Goal: Task Accomplishment & Management: Complete application form

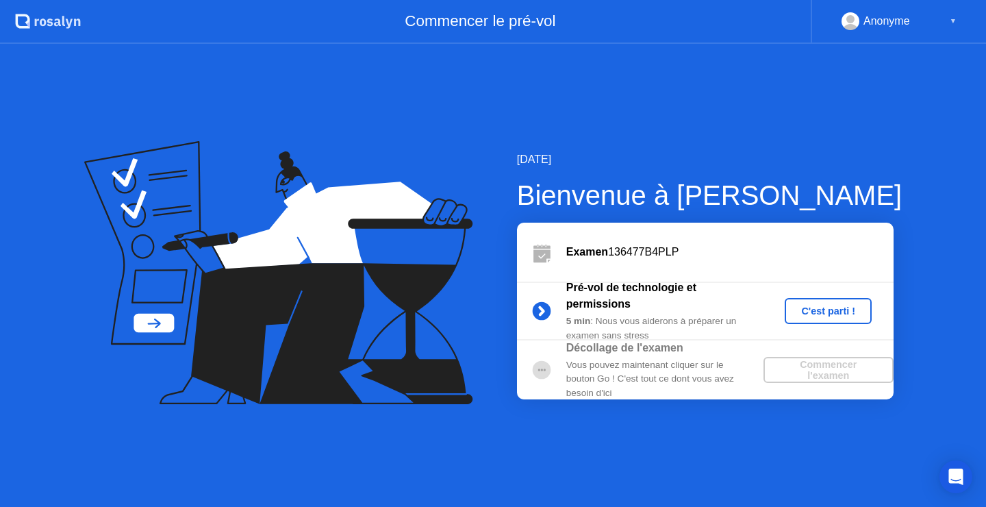
click at [810, 303] on button "C'est parti !" at bounding box center [827, 311] width 87 height 26
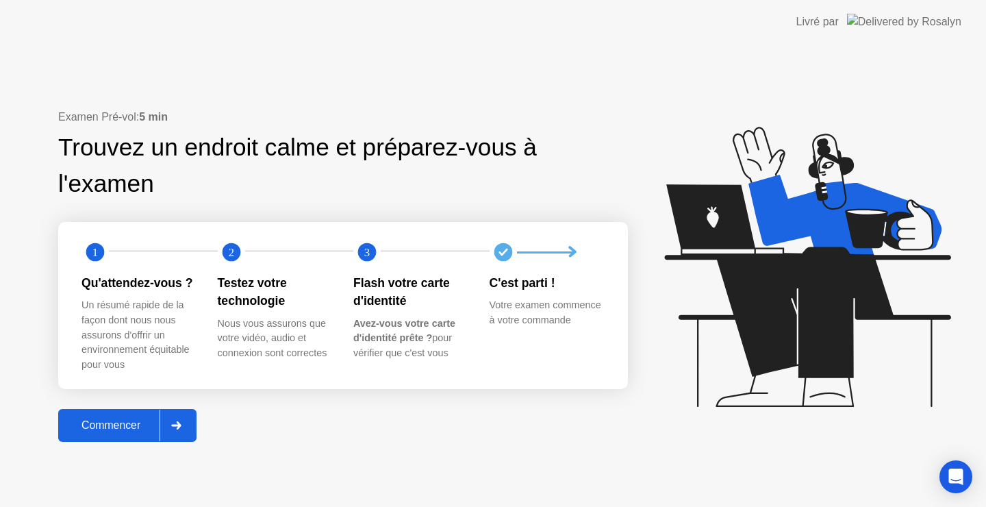
click at [120, 431] on div "Commencer" at bounding box center [110, 425] width 97 height 12
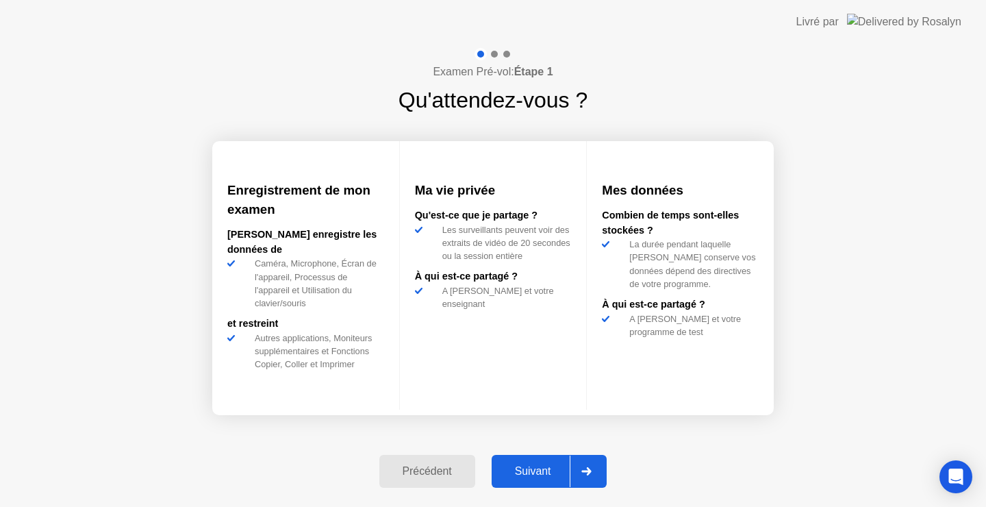
click at [586, 466] on div at bounding box center [585, 470] width 33 height 31
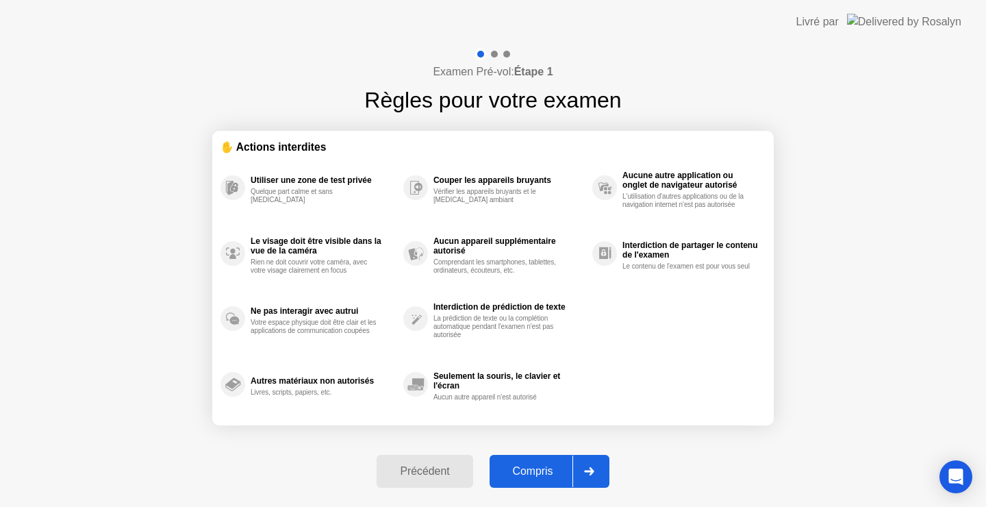
click at [586, 466] on div at bounding box center [588, 470] width 33 height 31
select select "**********"
select select "*******"
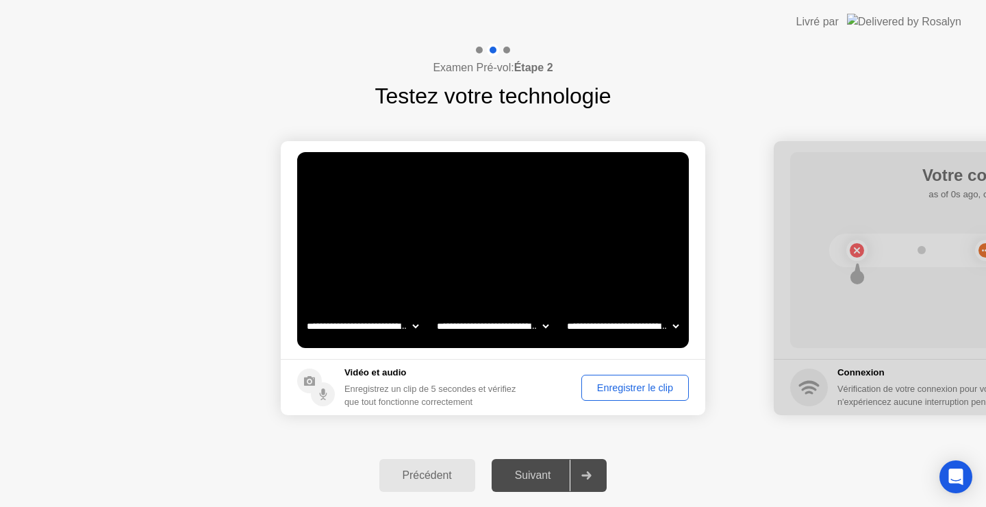
click at [548, 474] on div "Suivant" at bounding box center [533, 475] width 75 height 12
click at [535, 470] on div "Suivant" at bounding box center [533, 475] width 75 height 12
click at [533, 477] on div "Suivant" at bounding box center [533, 475] width 75 height 12
click at [658, 383] on div "Enregistrer le clip" at bounding box center [635, 387] width 98 height 11
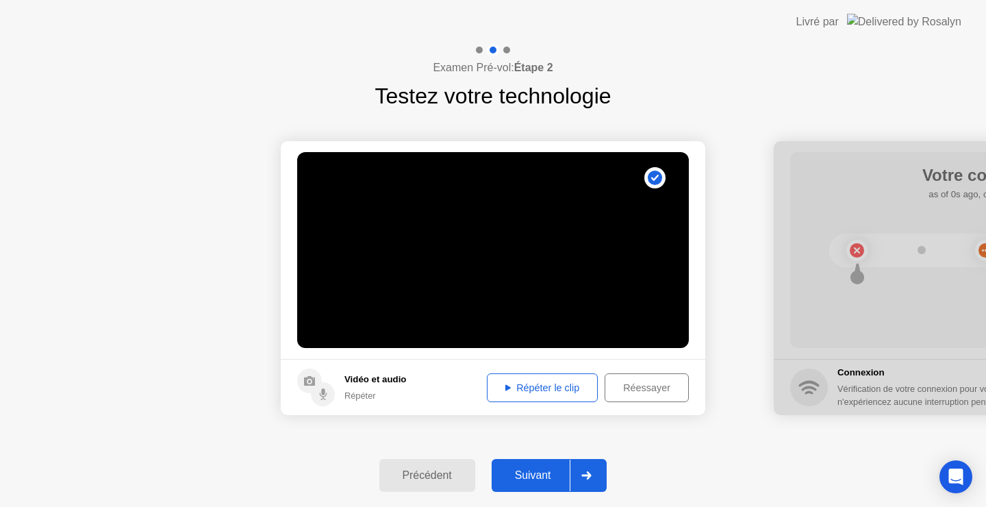
click at [555, 388] on div "Répéter le clip" at bounding box center [541, 387] width 101 height 11
click at [535, 384] on div "Répéter le clip" at bounding box center [541, 387] width 101 height 11
click at [533, 466] on button "Suivant" at bounding box center [549, 475] width 116 height 33
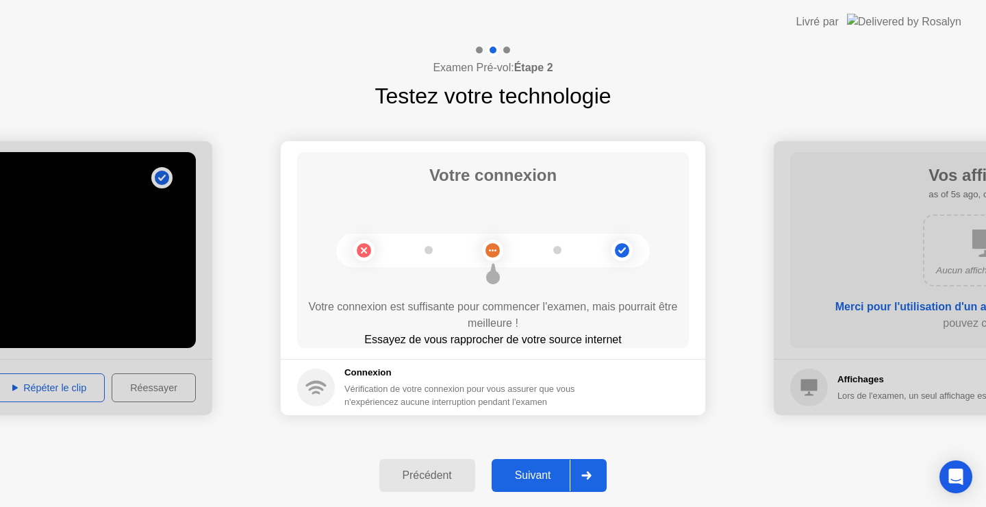
click at [534, 471] on div "Suivant" at bounding box center [533, 475] width 75 height 12
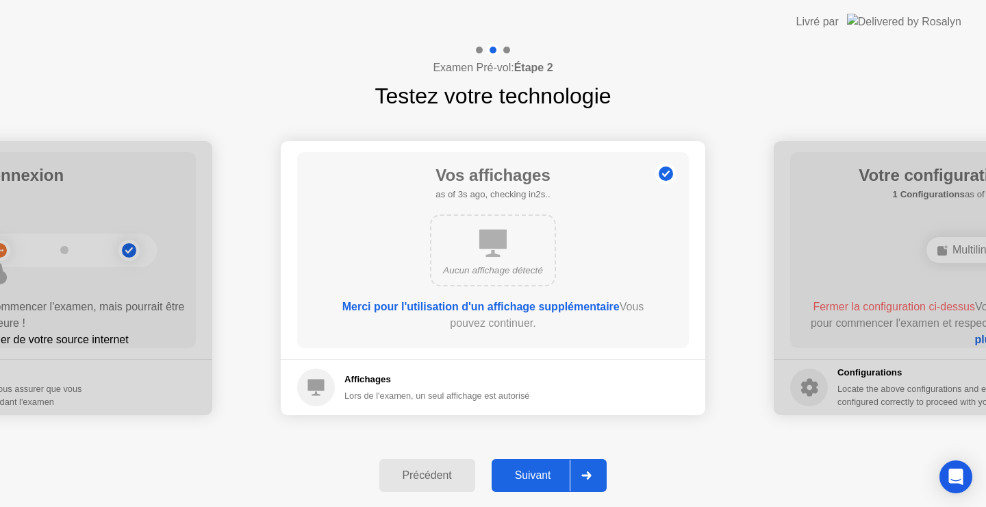
click at [534, 471] on div "Suivant" at bounding box center [533, 475] width 75 height 12
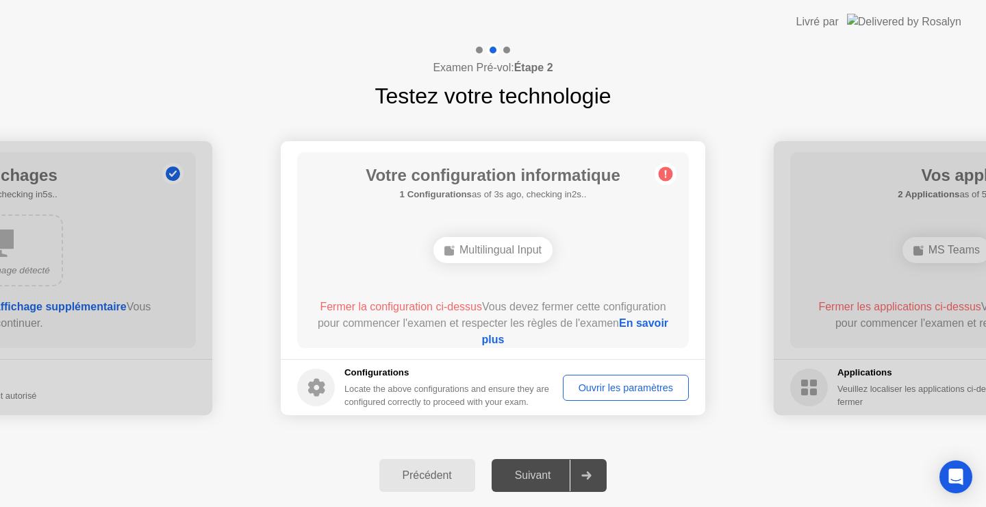
click at [606, 393] on div "Ouvrir les paramètres" at bounding box center [625, 387] width 116 height 11
click at [626, 388] on div "Ouvrir les paramètres" at bounding box center [625, 387] width 116 height 11
click at [603, 387] on div "Ouvrir les paramètres" at bounding box center [625, 387] width 116 height 11
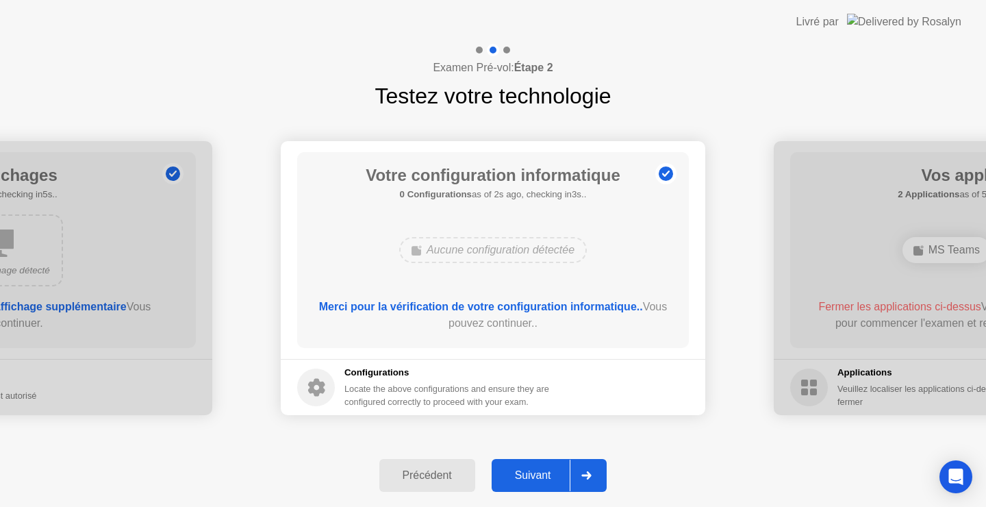
click at [528, 470] on div "Suivant" at bounding box center [533, 475] width 75 height 12
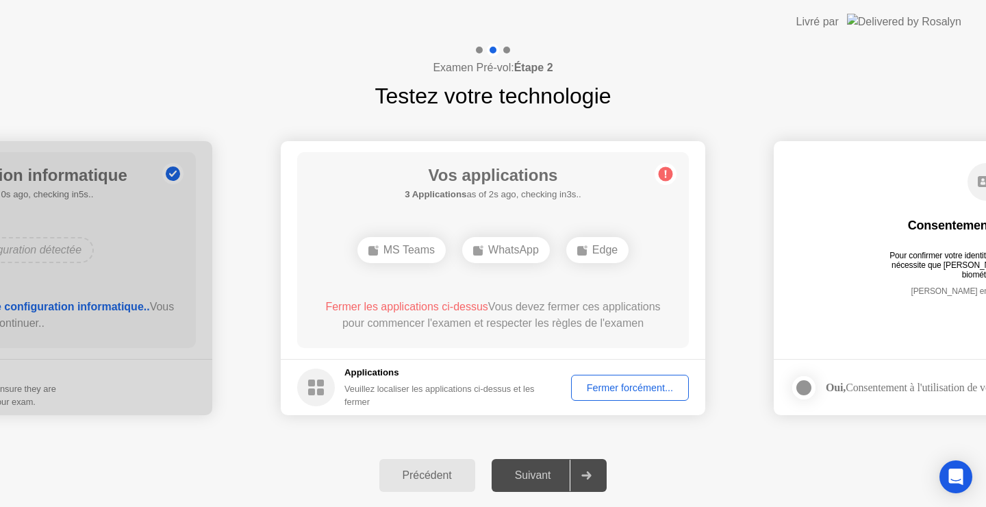
click at [623, 383] on div "Fermer forcément..." at bounding box center [630, 387] width 108 height 11
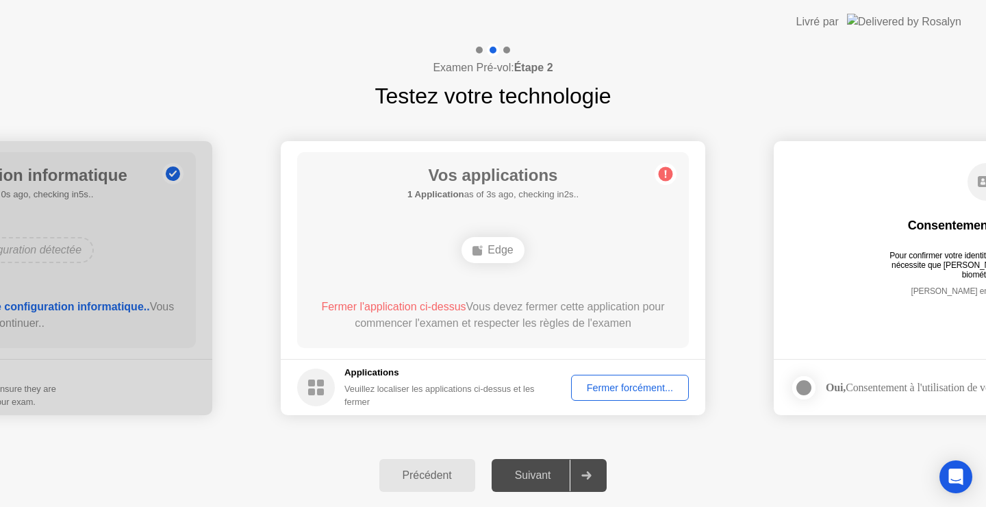
click at [616, 387] on div "Fermer forcément..." at bounding box center [630, 387] width 108 height 11
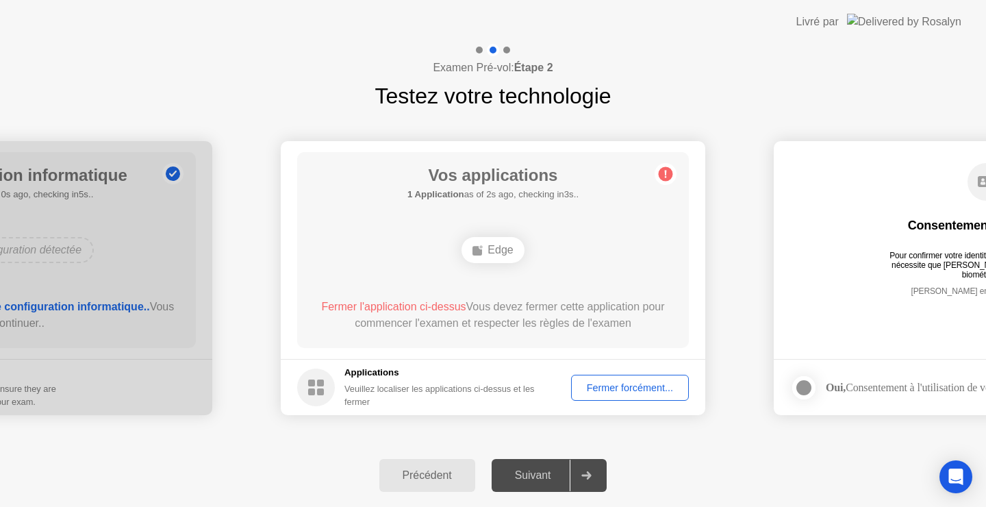
click at [641, 389] on div "Fermer forcément..." at bounding box center [630, 387] width 108 height 11
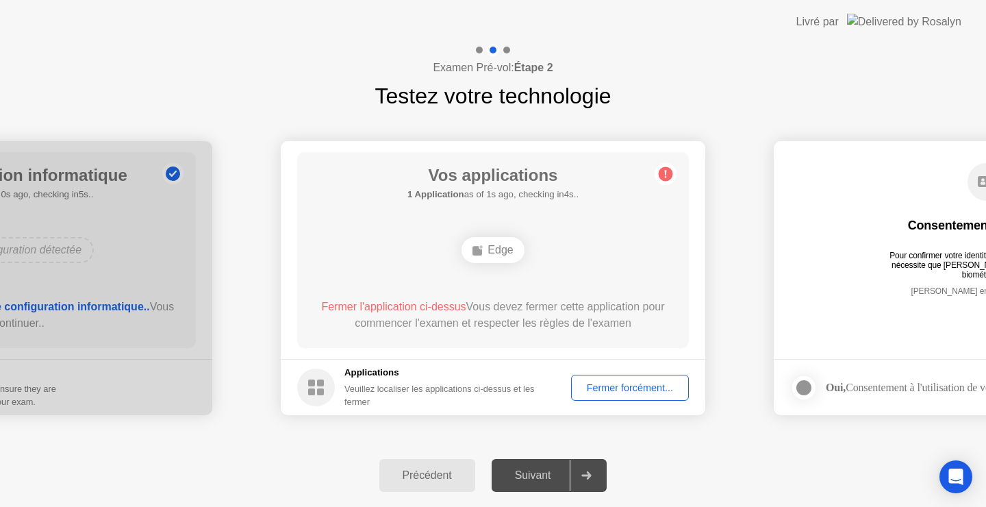
click at [614, 382] on div "Fermer forcément..." at bounding box center [630, 387] width 108 height 11
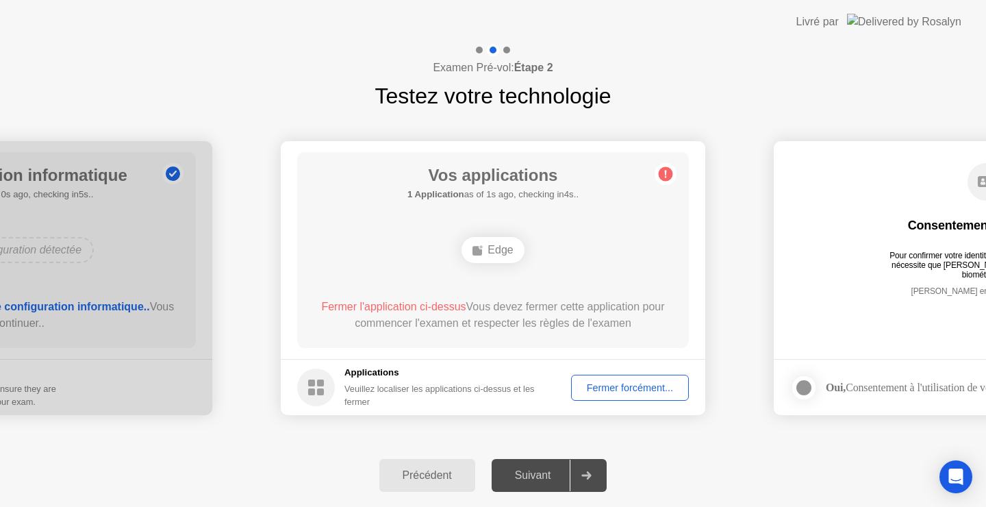
click at [522, 474] on div "Suivant" at bounding box center [533, 475] width 75 height 12
click at [611, 389] on div "Fermer forcément..." at bounding box center [630, 387] width 108 height 11
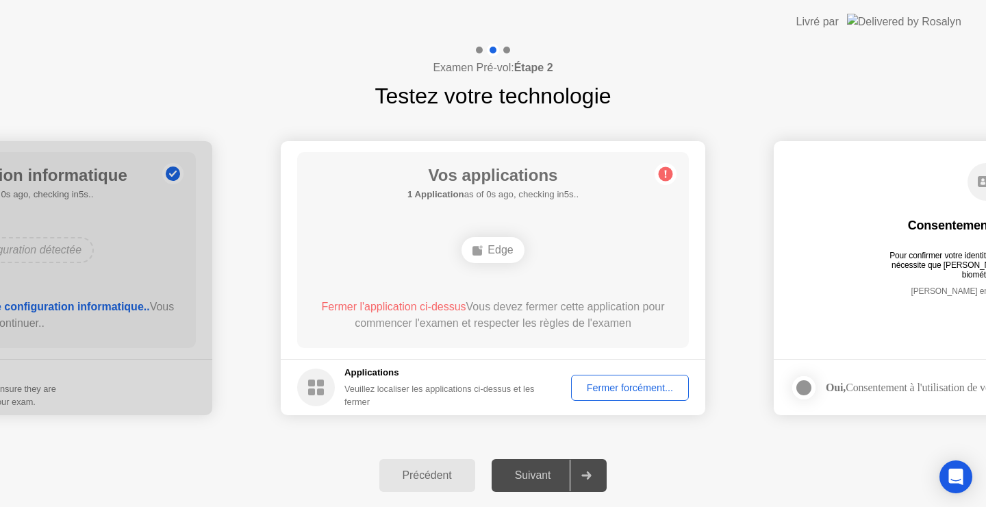
click at [635, 389] on div "Fermer forcément..." at bounding box center [630, 387] width 108 height 11
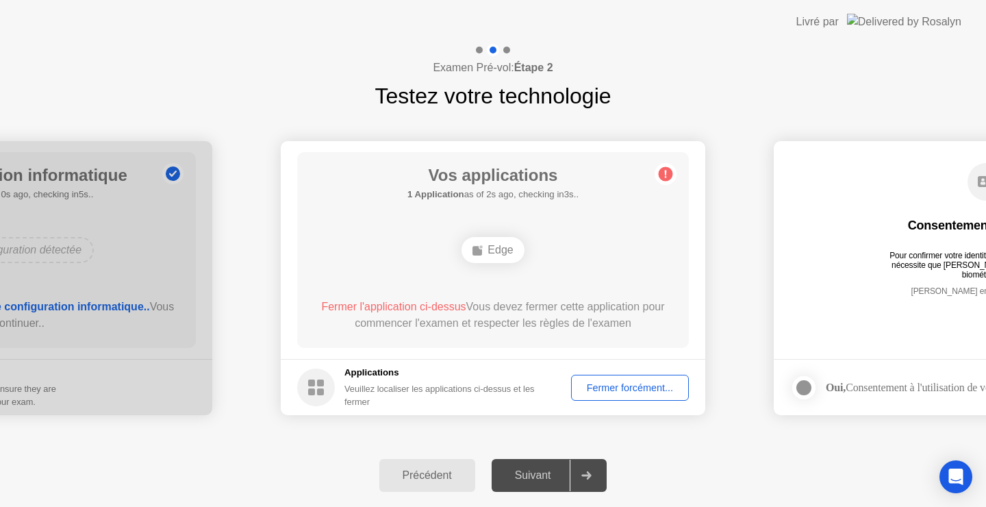
click at [635, 385] on div "Fermer forcément..." at bounding box center [630, 387] width 108 height 11
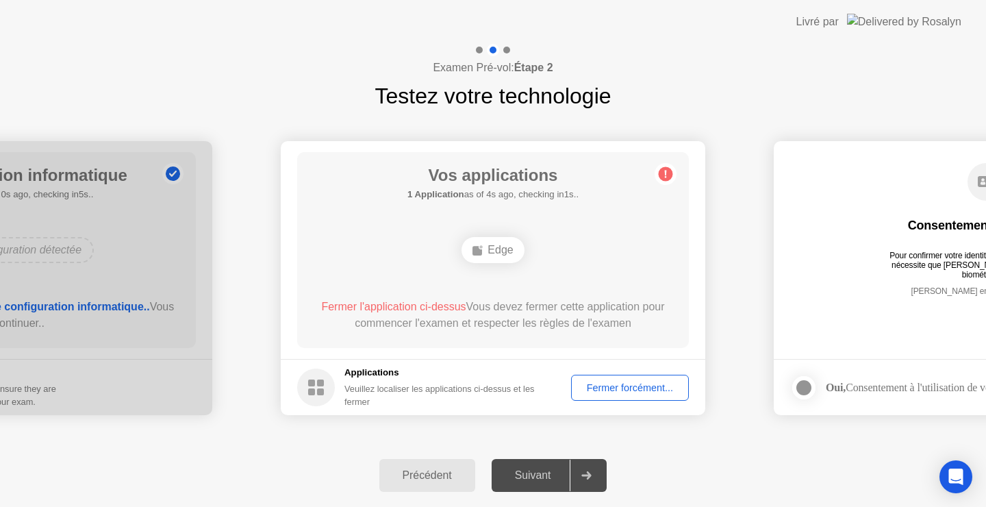
click at [628, 391] on div "Fermer forcément..." at bounding box center [630, 387] width 108 height 11
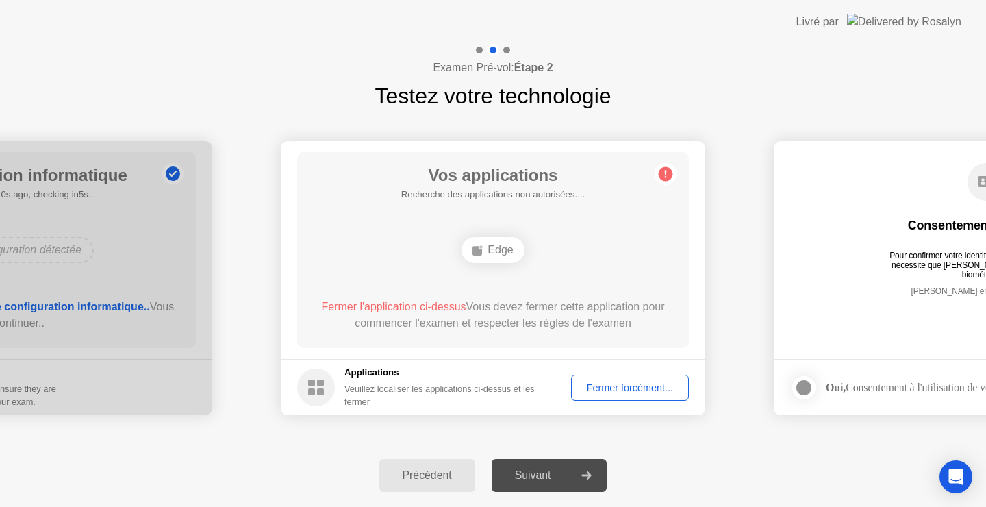
click at [624, 393] on div "Fermer forcément..." at bounding box center [630, 387] width 108 height 11
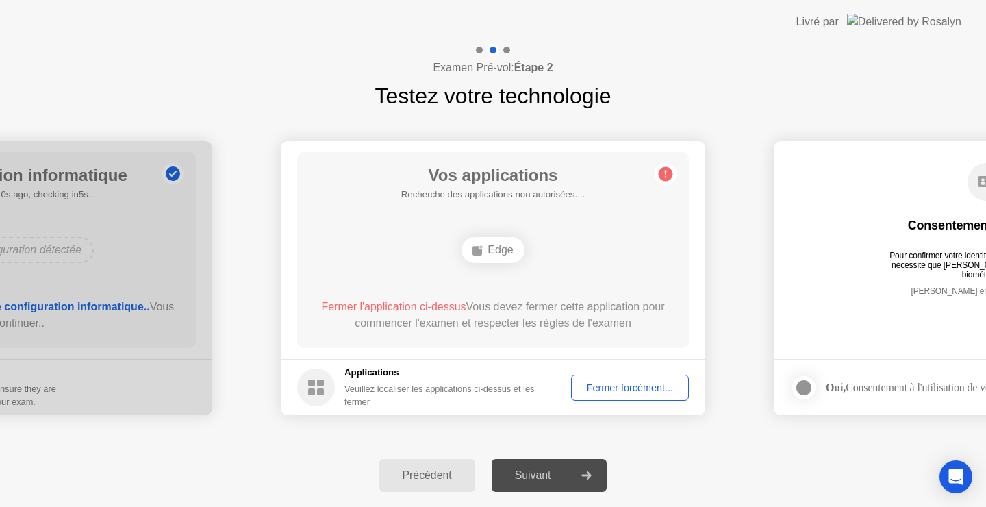
click at [614, 393] on div "Fermer forcément..." at bounding box center [630, 387] width 108 height 11
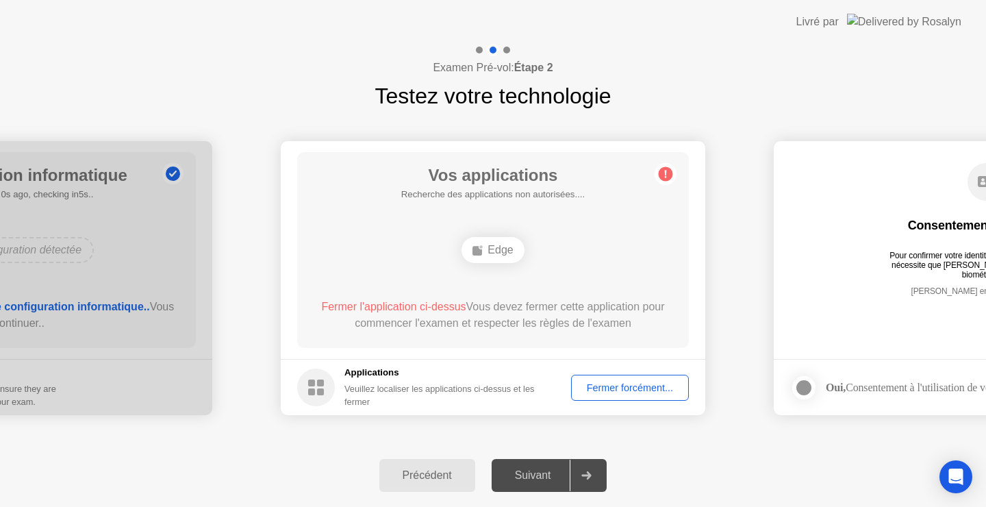
click at [658, 389] on div "Fermer forcément..." at bounding box center [630, 387] width 108 height 11
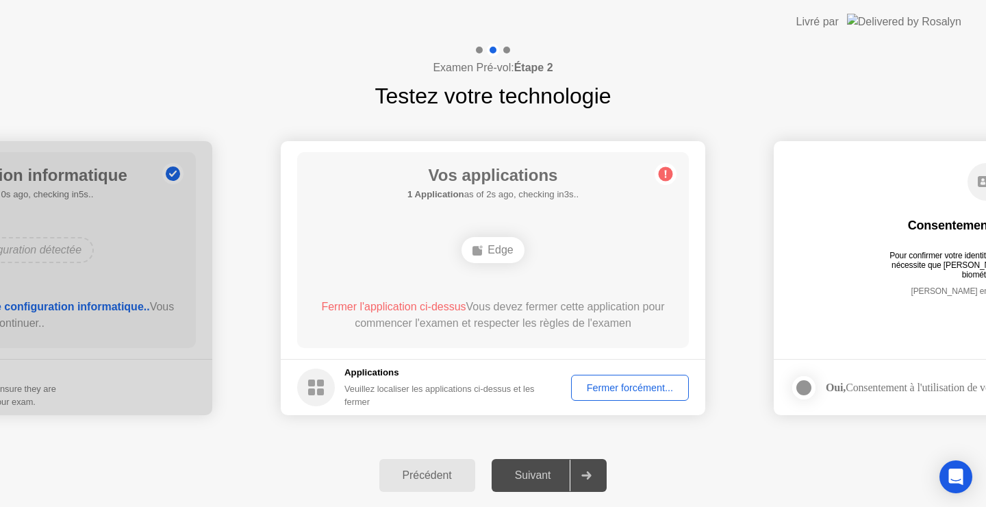
click at [645, 384] on div "Fermer forcément..." at bounding box center [630, 387] width 108 height 11
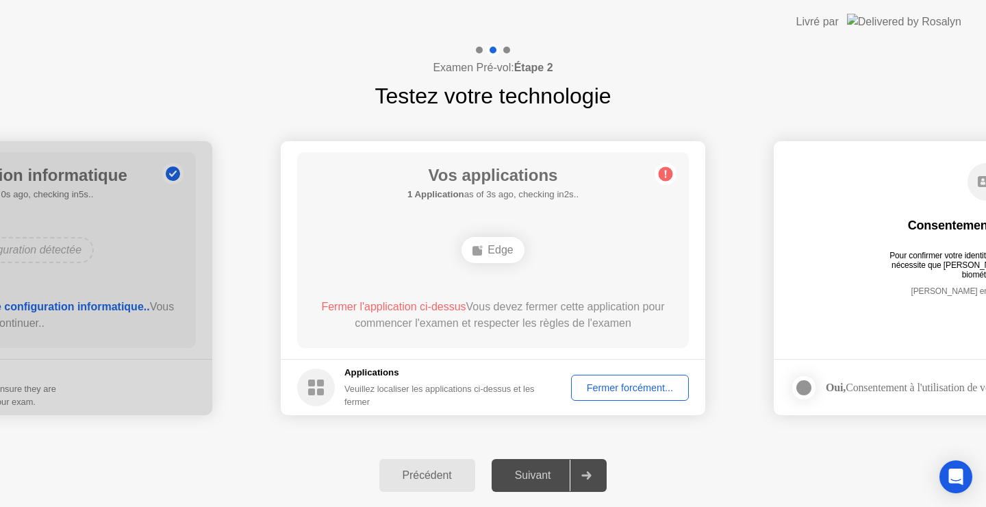
click at [654, 393] on div "Fermer forcément..." at bounding box center [630, 387] width 108 height 11
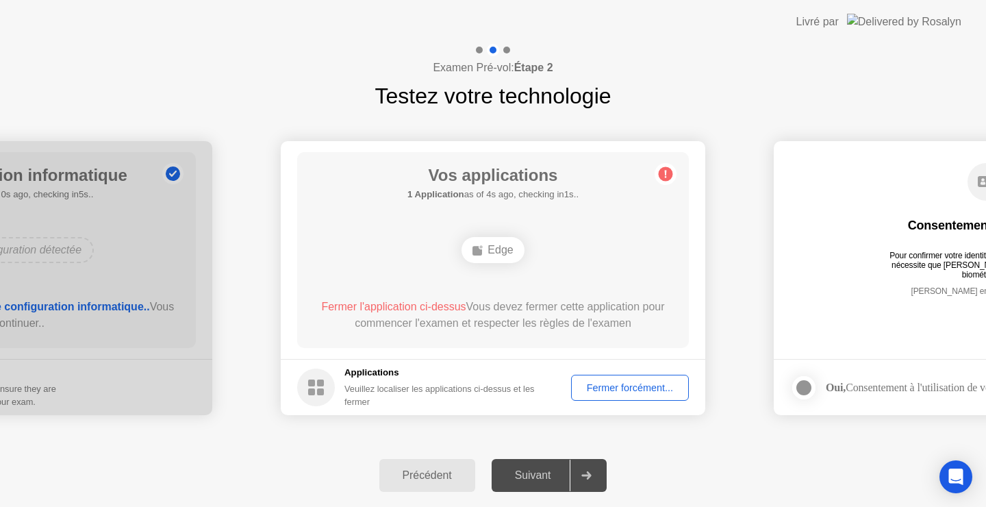
click at [626, 389] on div "Fermer forcément..." at bounding box center [630, 387] width 108 height 11
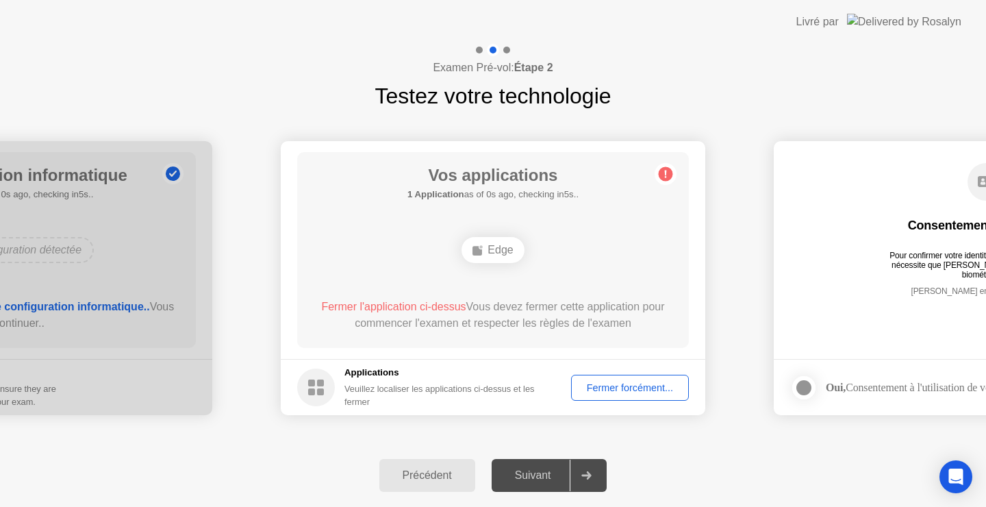
click at [656, 389] on div "Fermer forcément..." at bounding box center [630, 387] width 108 height 11
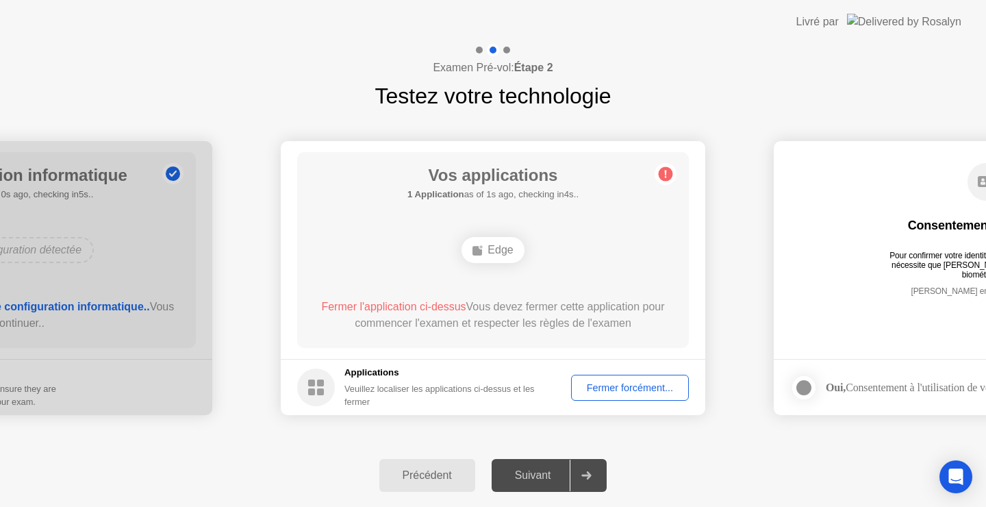
click at [634, 385] on div "Fermer forcément..." at bounding box center [630, 387] width 108 height 11
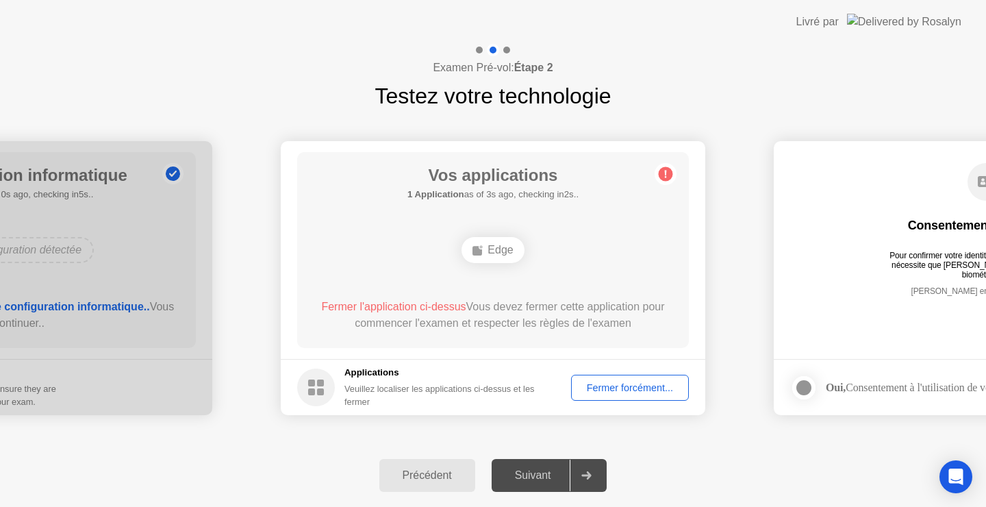
click at [649, 385] on div "Fermer forcément..." at bounding box center [630, 387] width 108 height 11
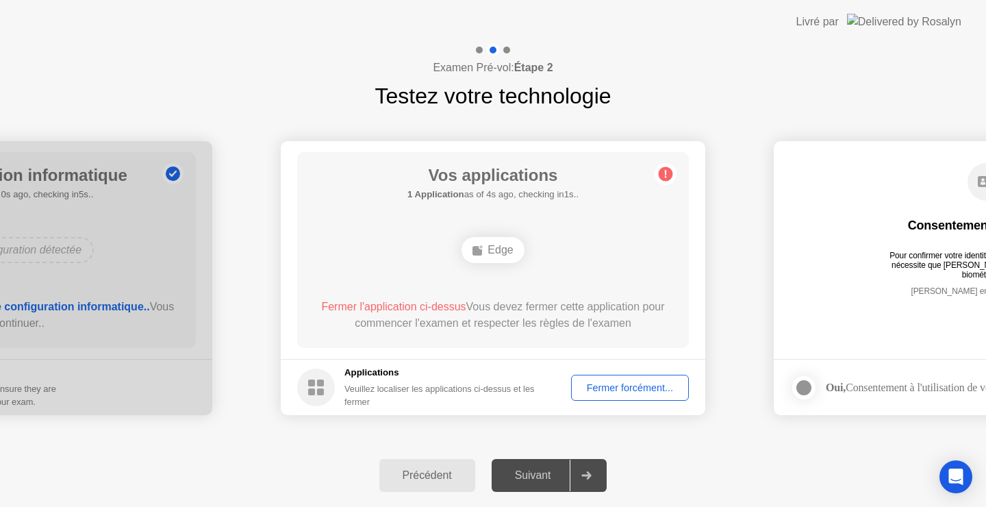
click at [645, 392] on div "Fermer forcément..." at bounding box center [630, 387] width 108 height 11
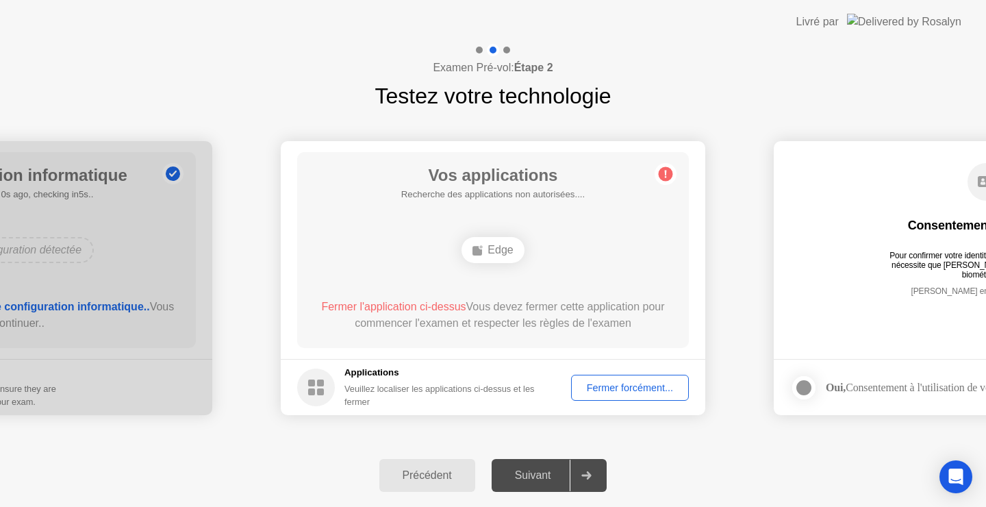
click at [643, 393] on div "Fermer forcément..." at bounding box center [630, 387] width 108 height 11
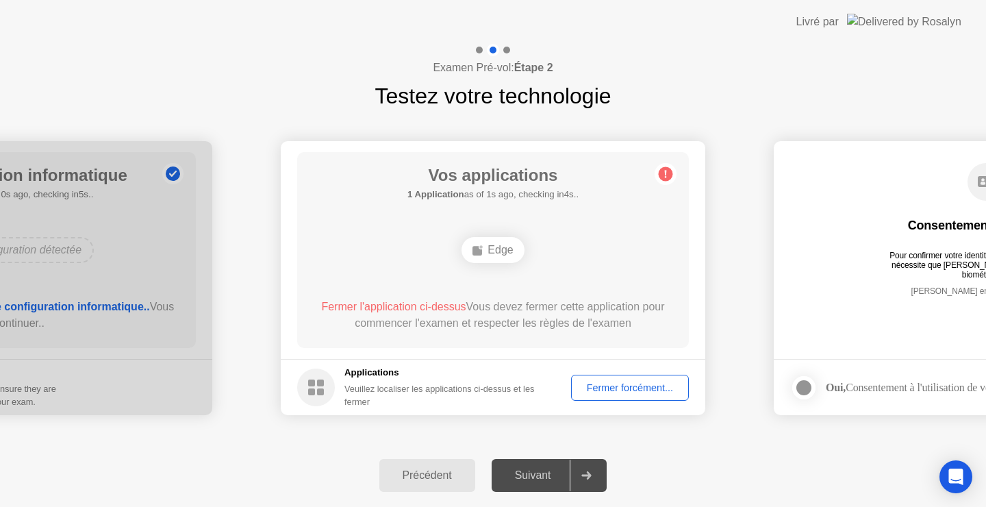
click at [628, 383] on div "Fermer forcément..." at bounding box center [630, 387] width 108 height 11
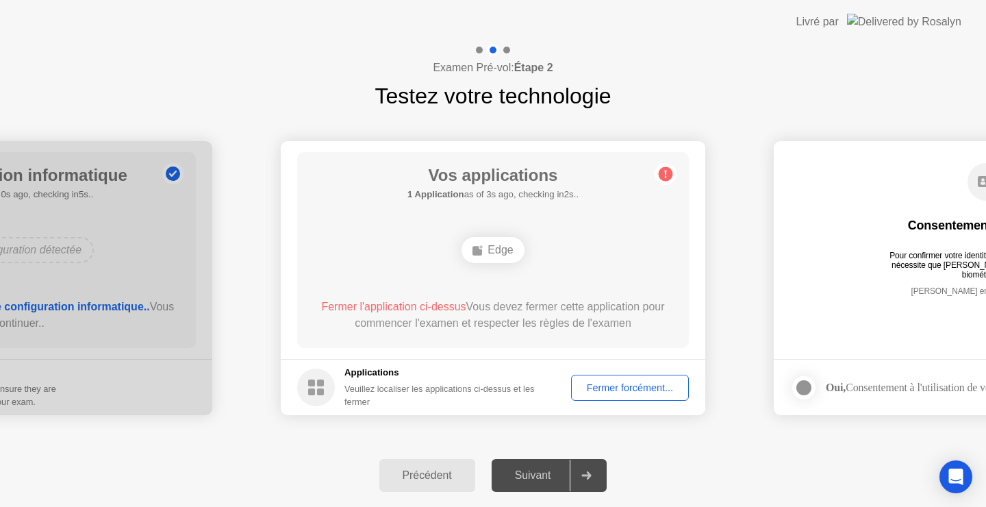
click at [644, 383] on div "Fermer forcément..." at bounding box center [630, 387] width 108 height 11
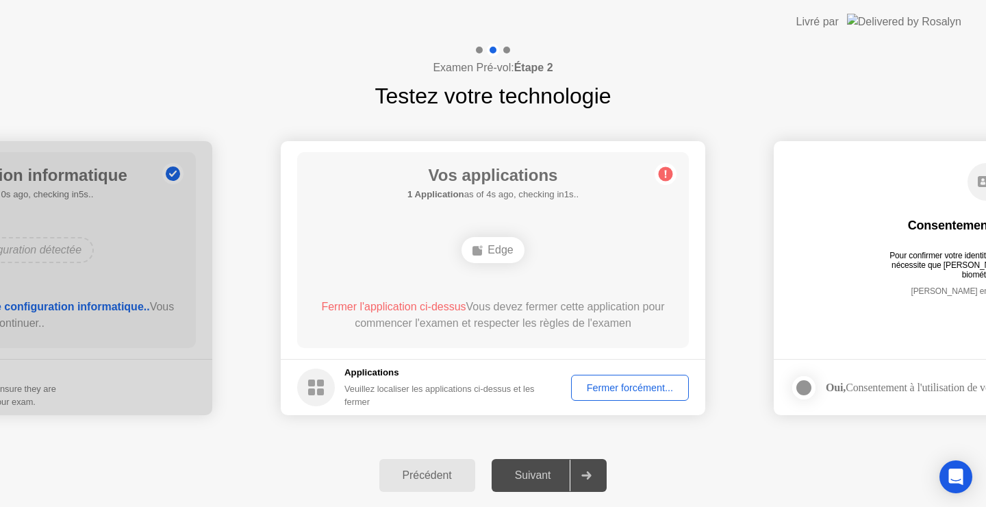
click at [630, 382] on div "Fermer forcément..." at bounding box center [630, 387] width 108 height 11
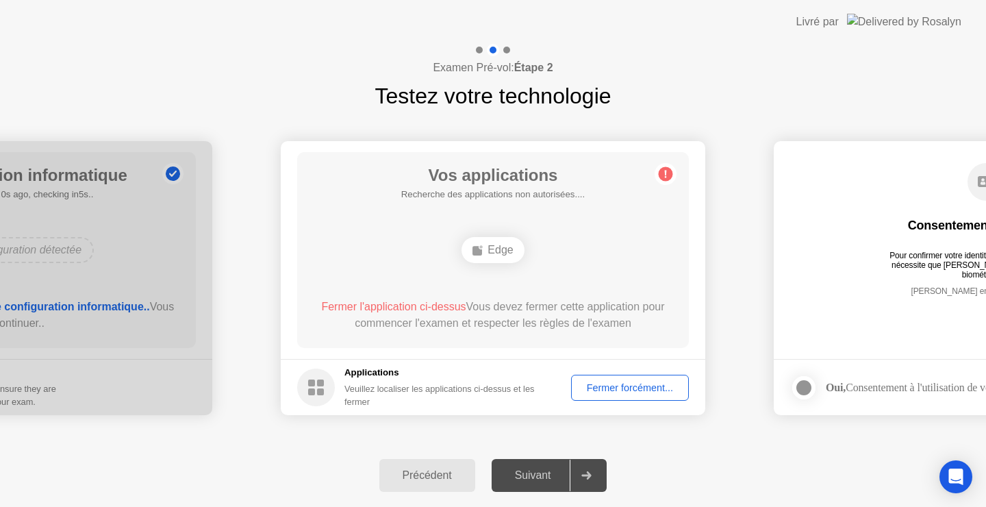
click at [623, 383] on div "Fermer forcément..." at bounding box center [630, 387] width 108 height 11
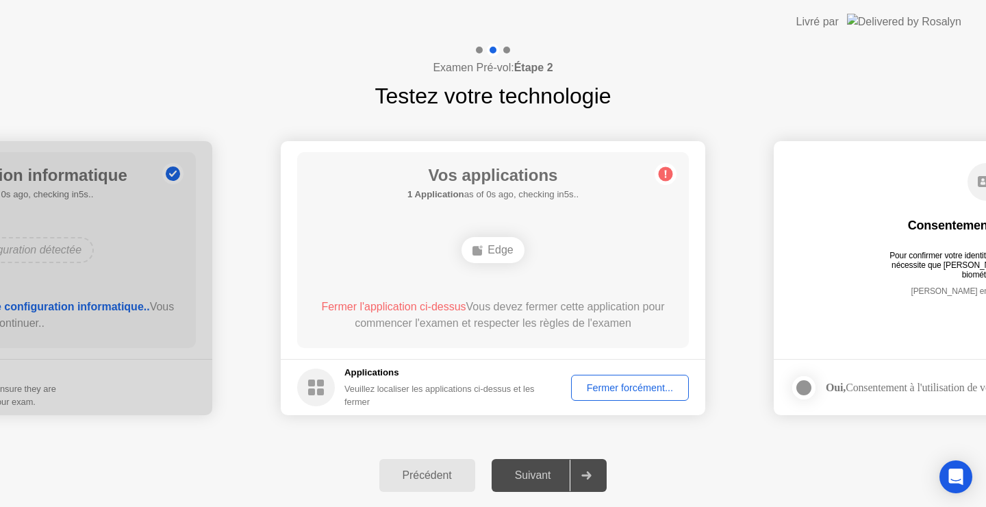
click at [622, 393] on div "Fermer forcément..." at bounding box center [630, 387] width 108 height 11
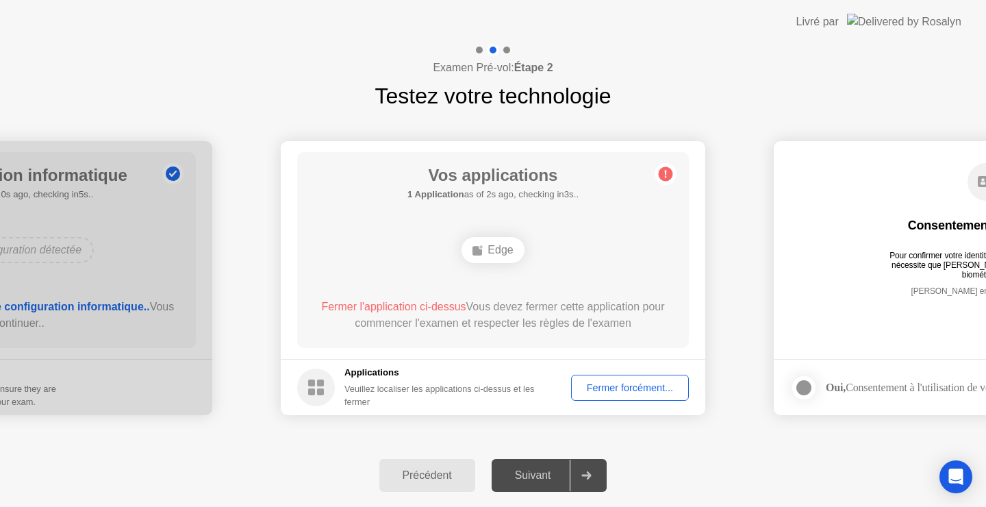
click at [626, 387] on div "Fermer forcément..." at bounding box center [630, 387] width 108 height 11
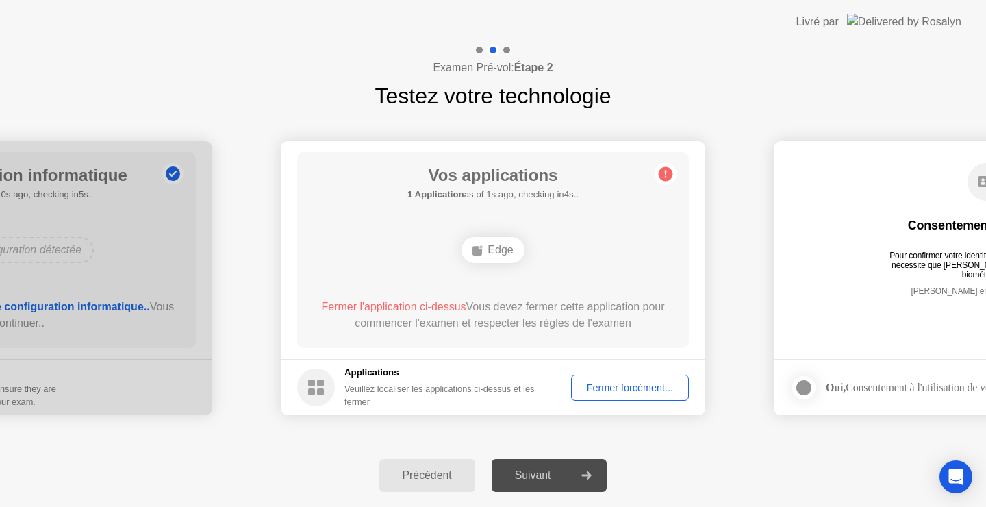
click at [738, 459] on div "Précédent Suivant" at bounding box center [493, 475] width 986 height 63
click at [638, 393] on div "Fermer forcément..." at bounding box center [630, 387] width 108 height 11
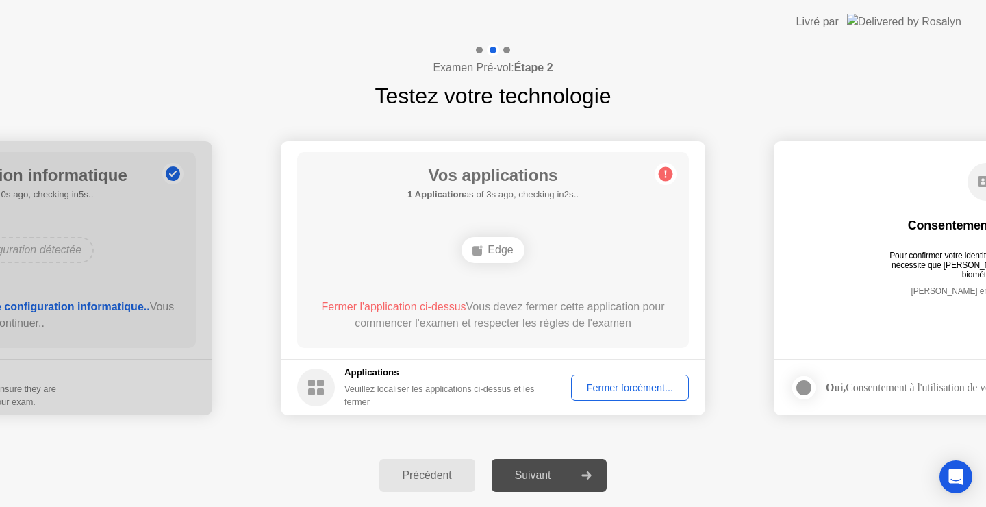
click at [626, 393] on div "Fermer forcément..." at bounding box center [630, 387] width 108 height 11
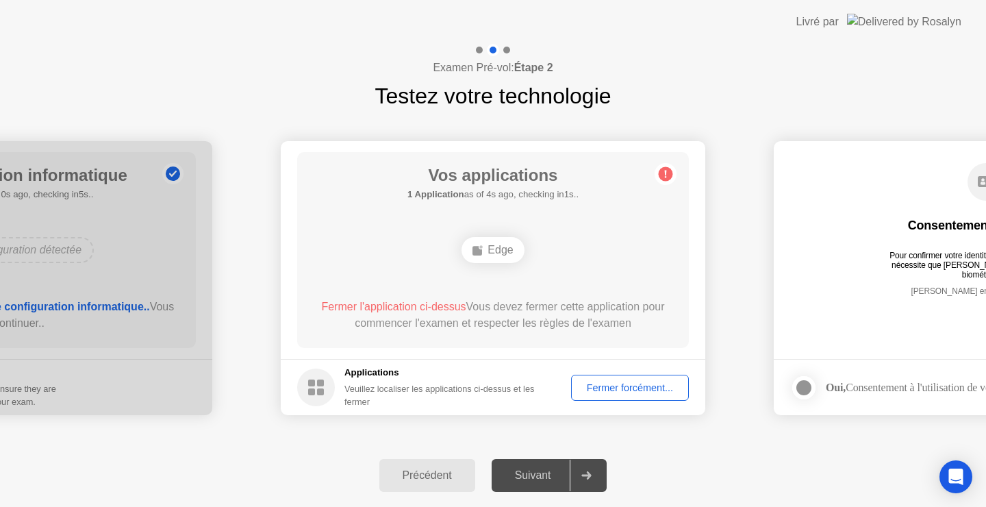
click at [626, 393] on div "Fermer forcément..." at bounding box center [630, 387] width 108 height 11
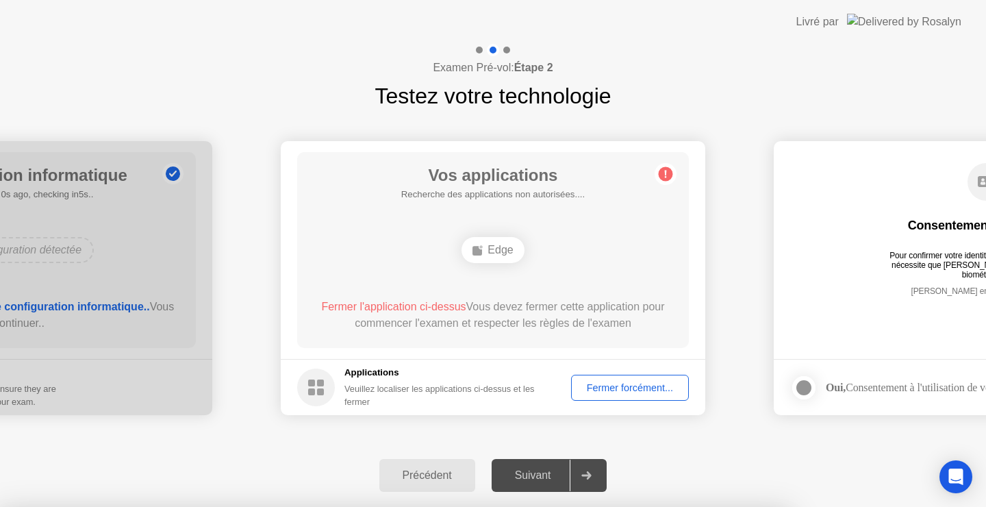
click at [626, 506] on div at bounding box center [493, 507] width 986 height 0
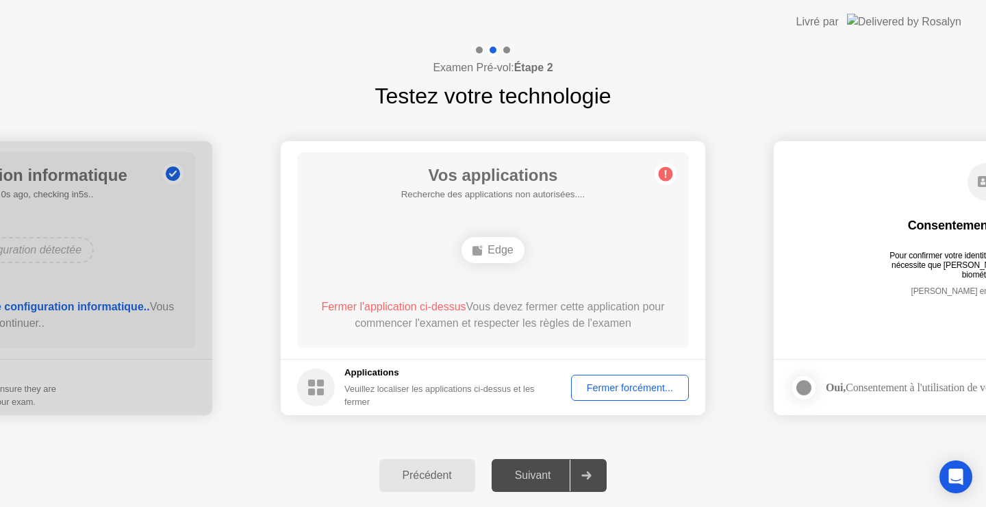
click at [495, 243] on div "Edge" at bounding box center [492, 250] width 62 height 26
click at [500, 249] on div "Edge" at bounding box center [492, 250] width 62 height 26
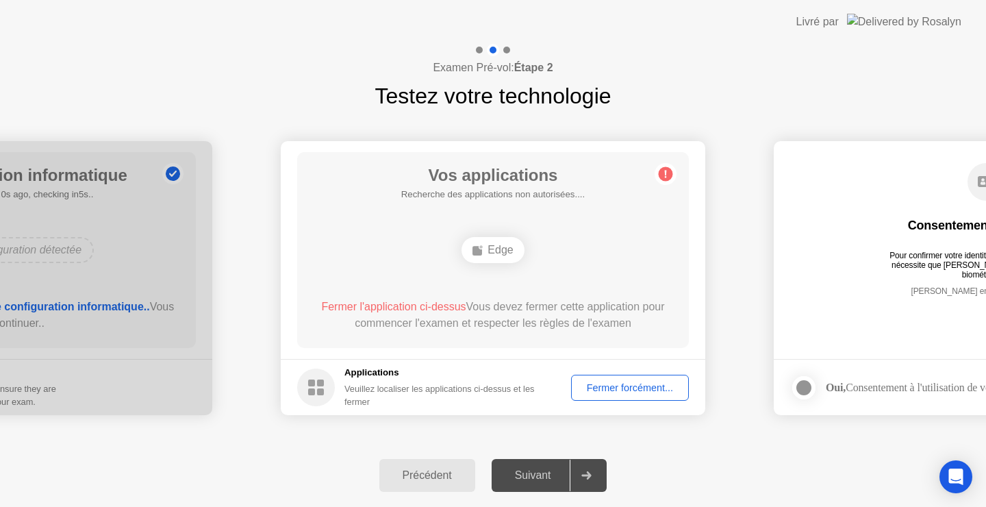
click at [665, 176] on circle at bounding box center [665, 174] width 14 height 14
click at [611, 387] on div "Fermer forcément..." at bounding box center [630, 387] width 108 height 11
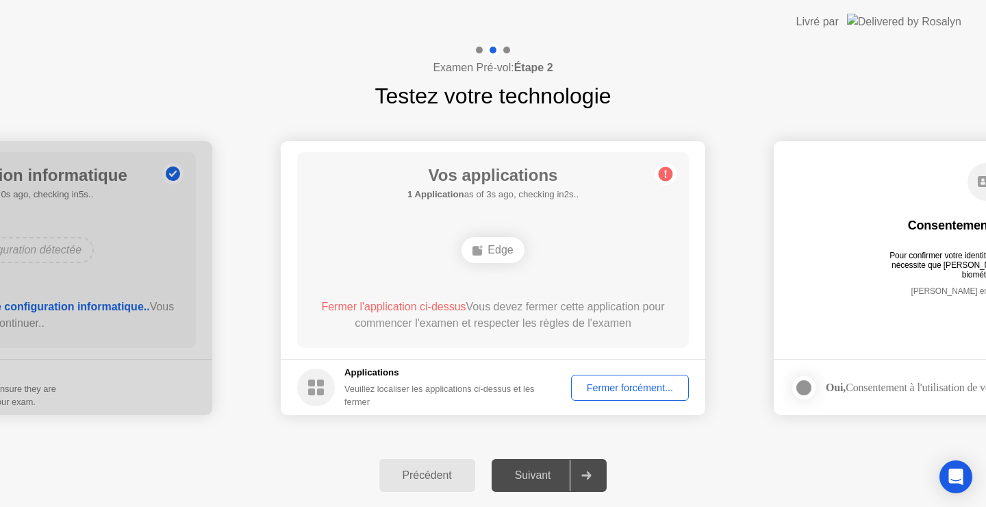
click at [645, 389] on div "Fermer forcément..." at bounding box center [630, 387] width 108 height 11
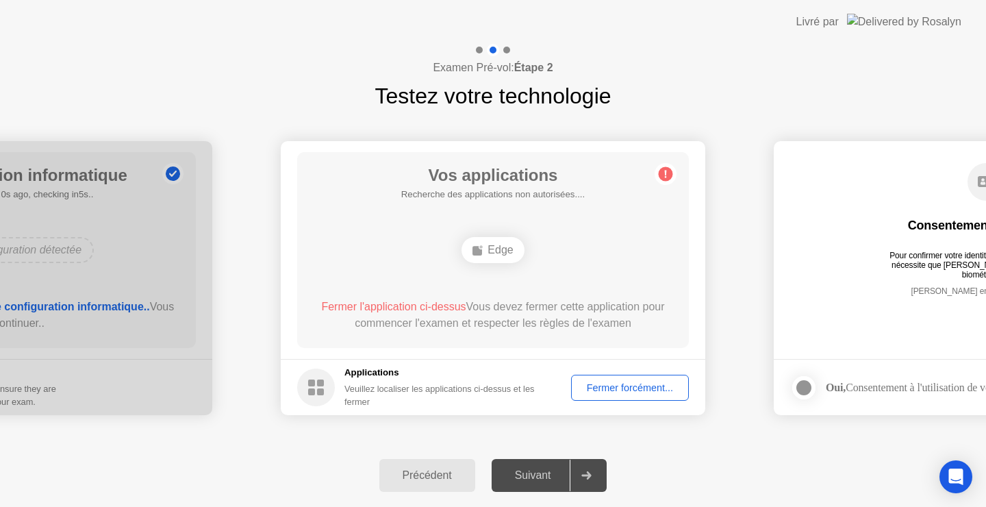
click at [654, 393] on div "Fermer forcément..." at bounding box center [630, 387] width 108 height 11
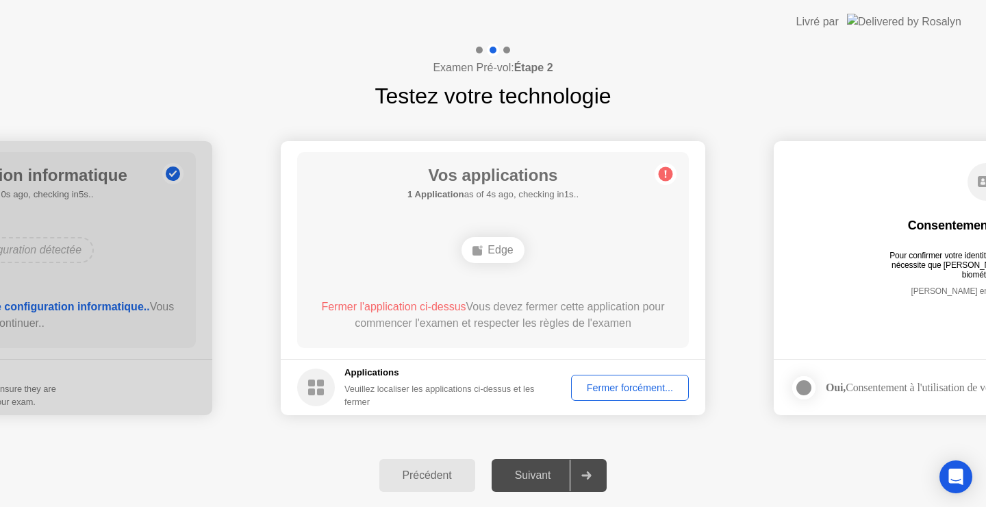
click at [635, 383] on div "Fermer forcément..." at bounding box center [630, 387] width 108 height 11
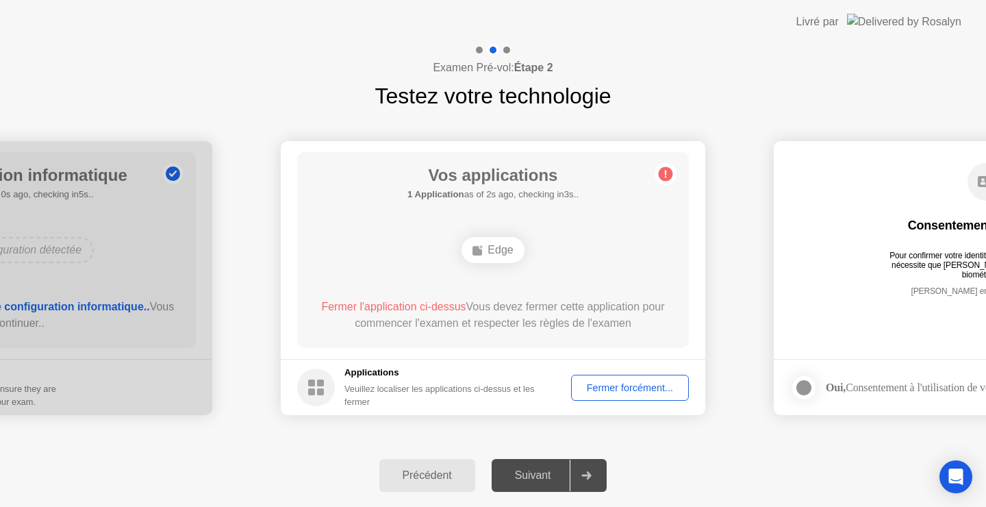
click at [653, 382] on div "Fermer forcément..." at bounding box center [630, 387] width 108 height 11
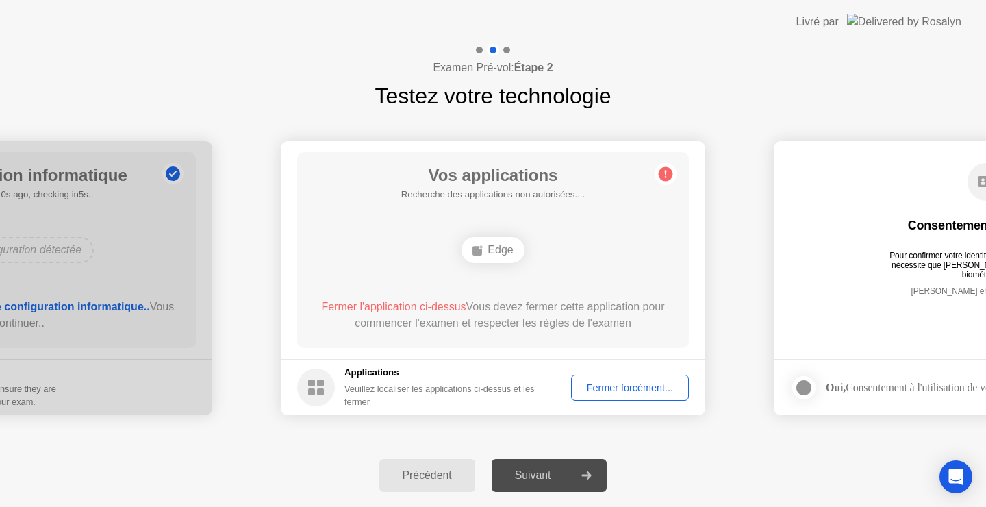
click at [627, 382] on div "Fermer forcément..." at bounding box center [630, 387] width 108 height 11
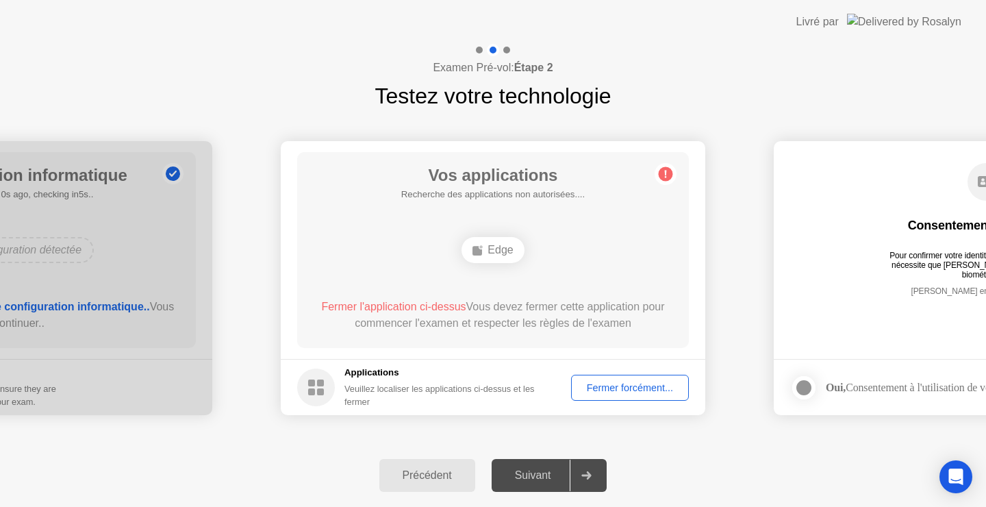
click at [611, 389] on div "Fermer forcément..." at bounding box center [630, 387] width 108 height 11
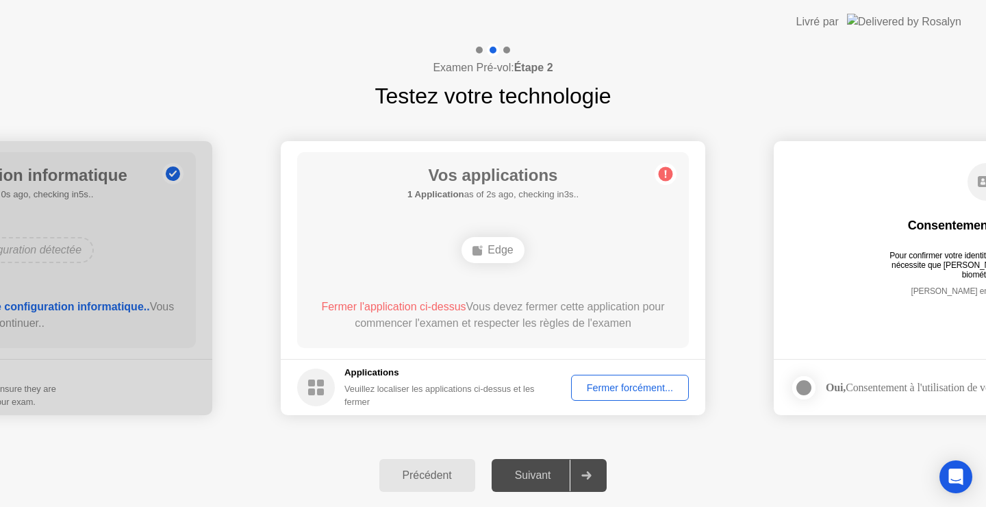
click at [595, 383] on div "Fermer forcément..." at bounding box center [630, 387] width 108 height 11
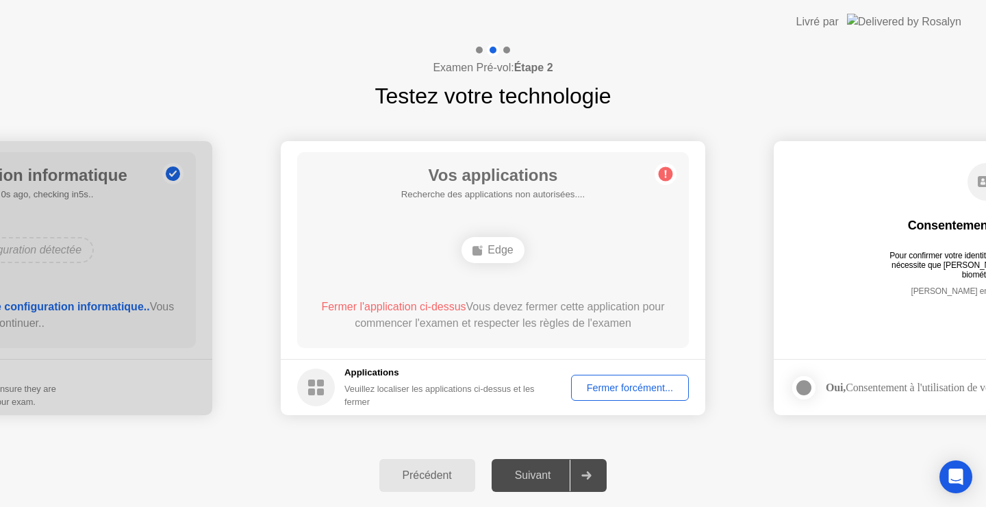
click at [593, 382] on div "Fermer forcément..." at bounding box center [630, 387] width 108 height 11
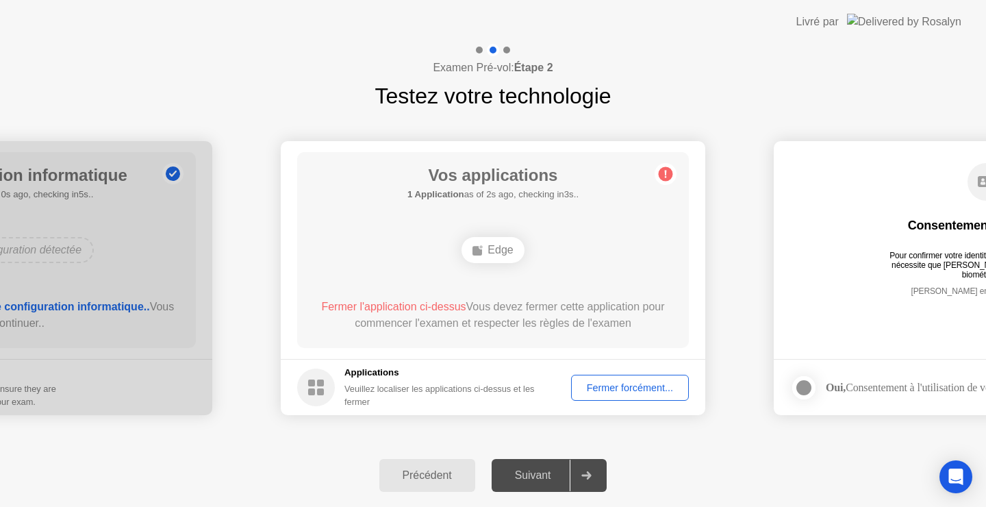
click at [620, 385] on div "Fermer forcément..." at bounding box center [630, 387] width 108 height 11
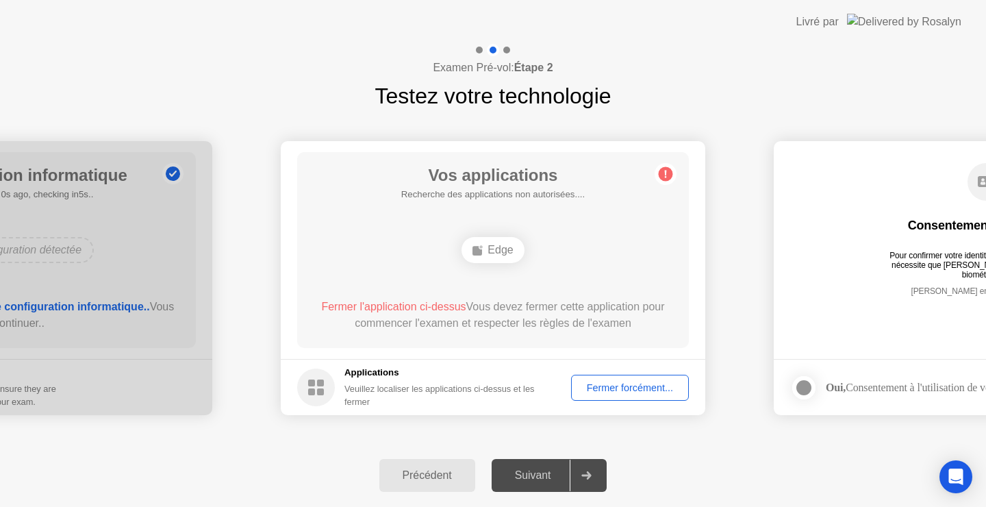
click at [613, 382] on div "Fermer forcément..." at bounding box center [630, 387] width 108 height 11
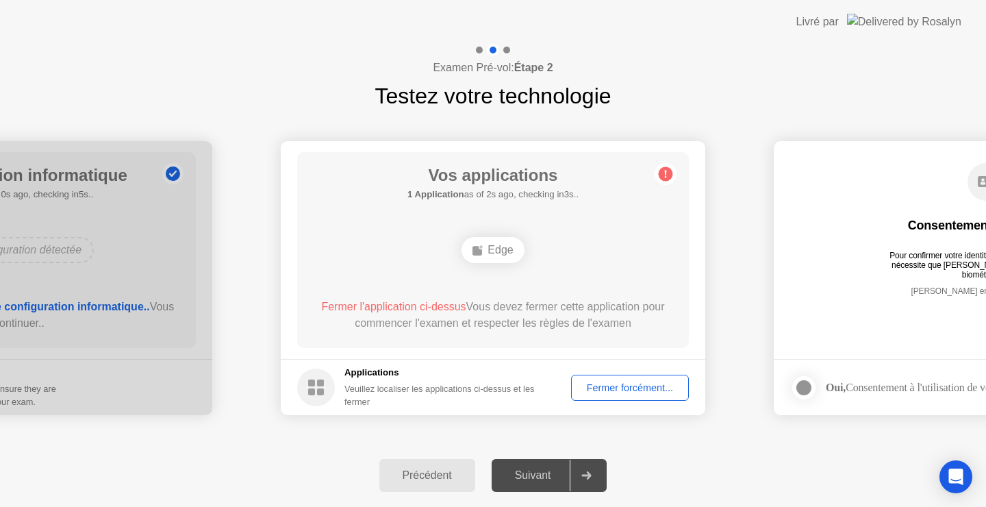
click at [622, 389] on div "Fermer forcément..." at bounding box center [630, 387] width 108 height 11
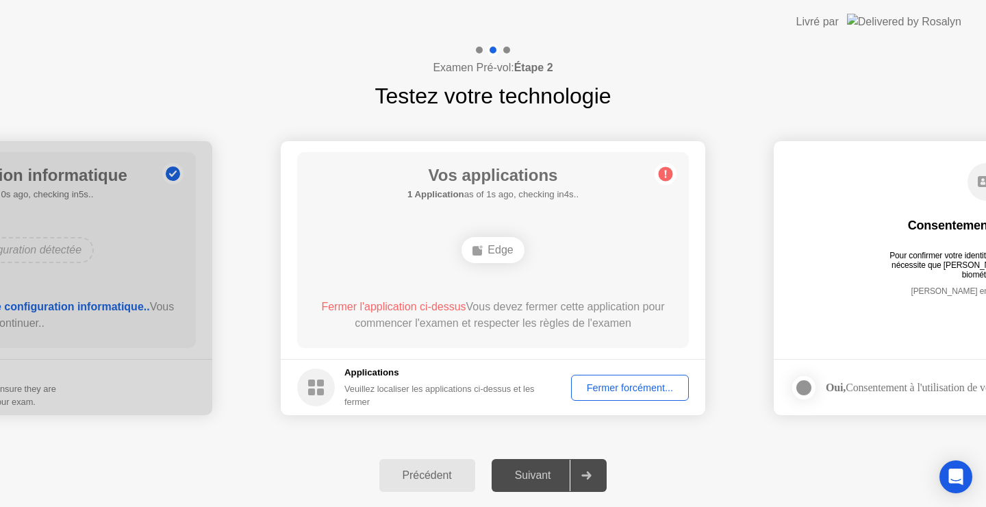
click at [593, 387] on div "Fermer forcément..." at bounding box center [630, 387] width 108 height 11
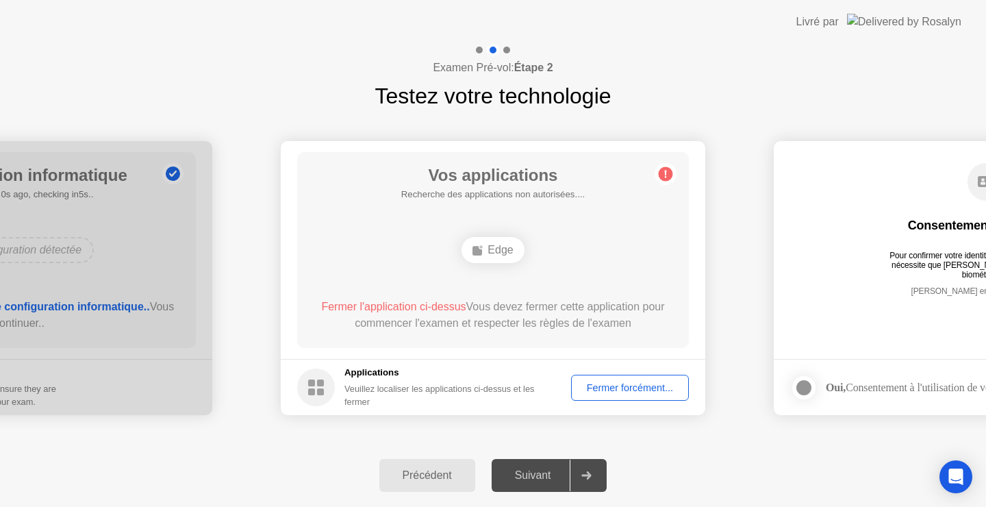
click at [621, 389] on div "Fermer forcément..." at bounding box center [630, 387] width 108 height 11
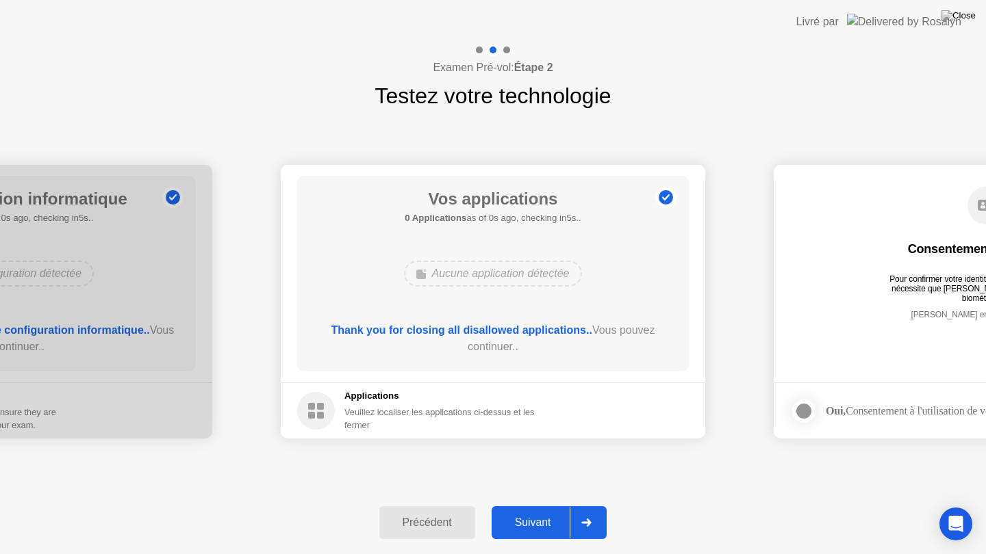
click at [525, 506] on div "Suivant" at bounding box center [533, 523] width 75 height 12
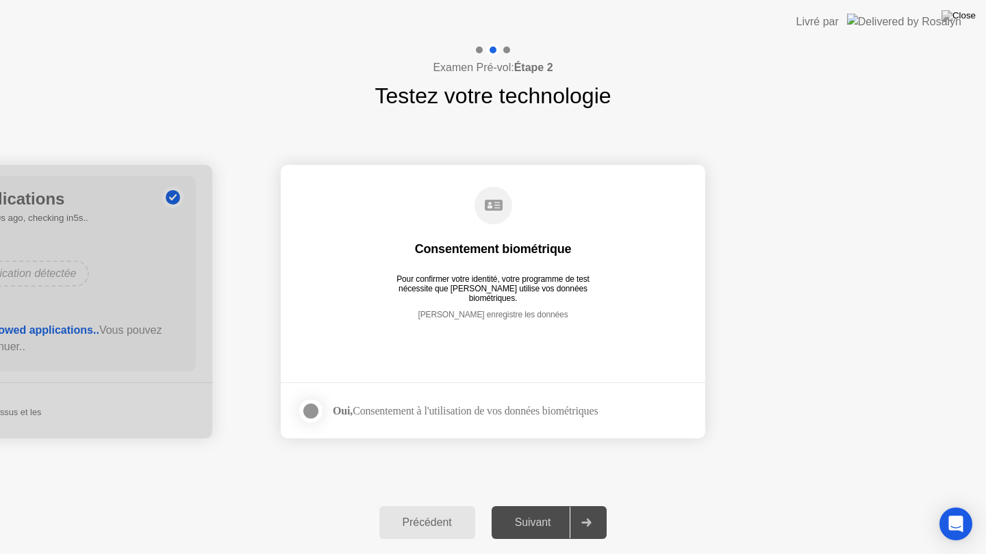
click at [314, 411] on div at bounding box center [311, 411] width 16 height 16
click at [534, 506] on div "Suivant" at bounding box center [533, 523] width 75 height 12
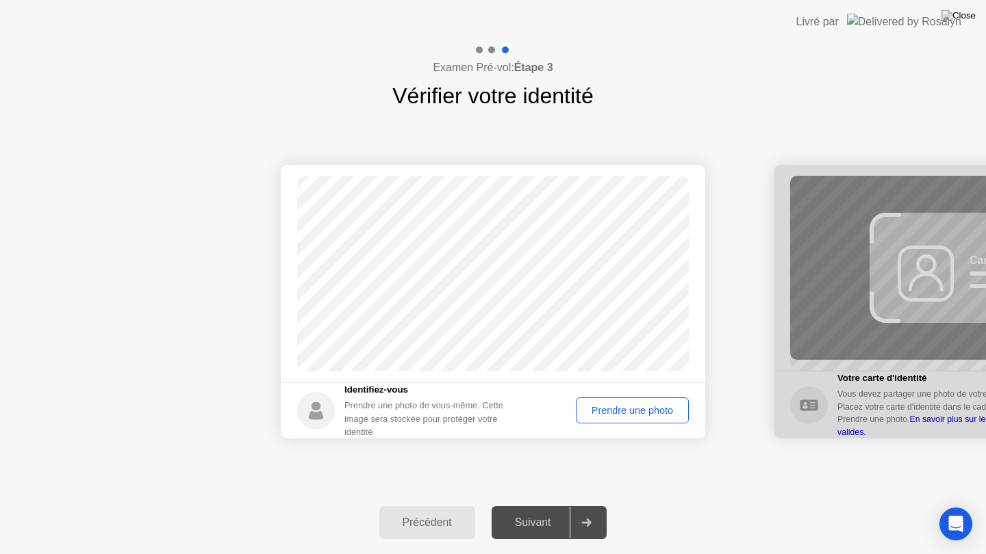
click at [622, 410] on div "Prendre une photo" at bounding box center [631, 410] width 103 height 11
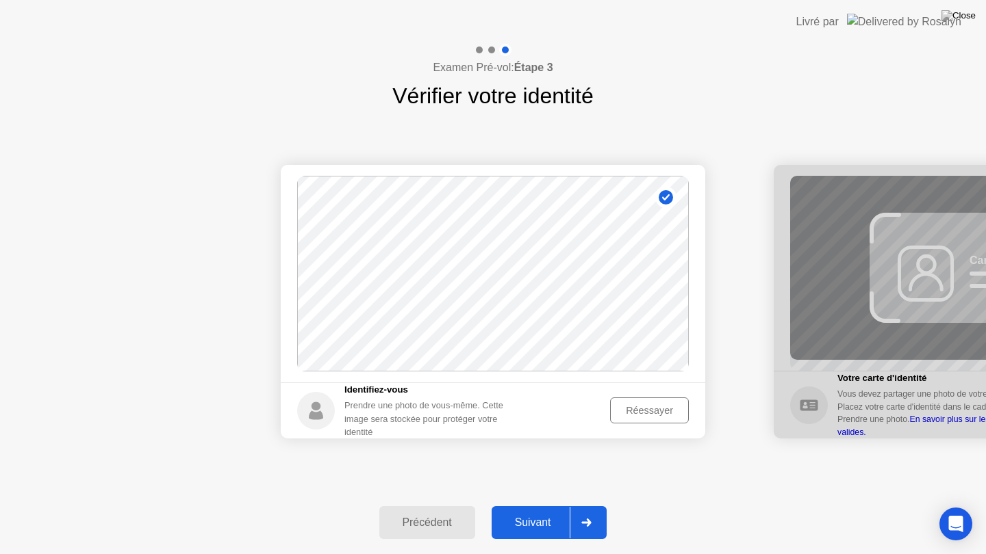
click at [520, 506] on button "Suivant" at bounding box center [549, 523] width 116 height 33
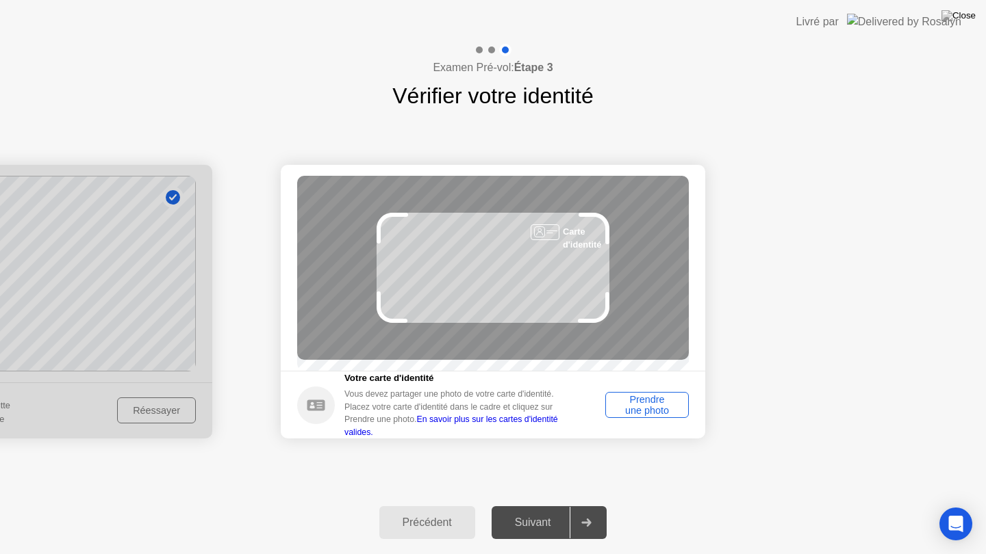
click at [638, 405] on div "Prendre une photo" at bounding box center [647, 405] width 74 height 22
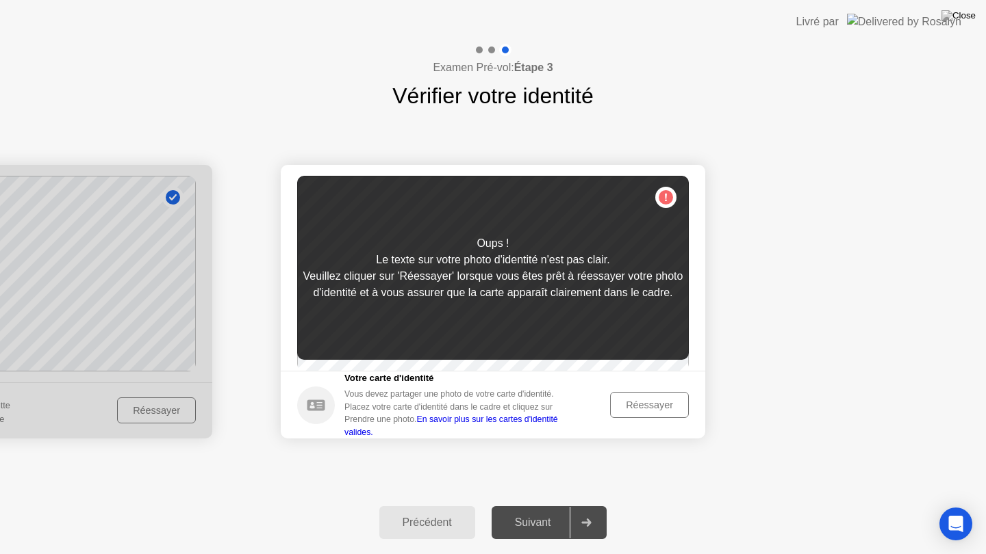
click at [667, 411] on div "Réessayer" at bounding box center [649, 405] width 69 height 11
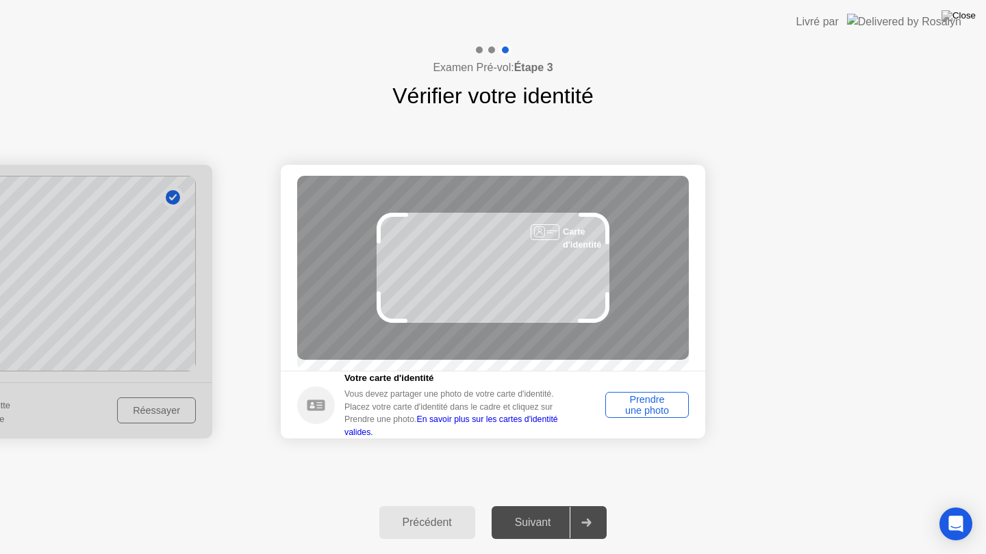
click at [667, 413] on div "Prendre une photo" at bounding box center [647, 405] width 74 height 22
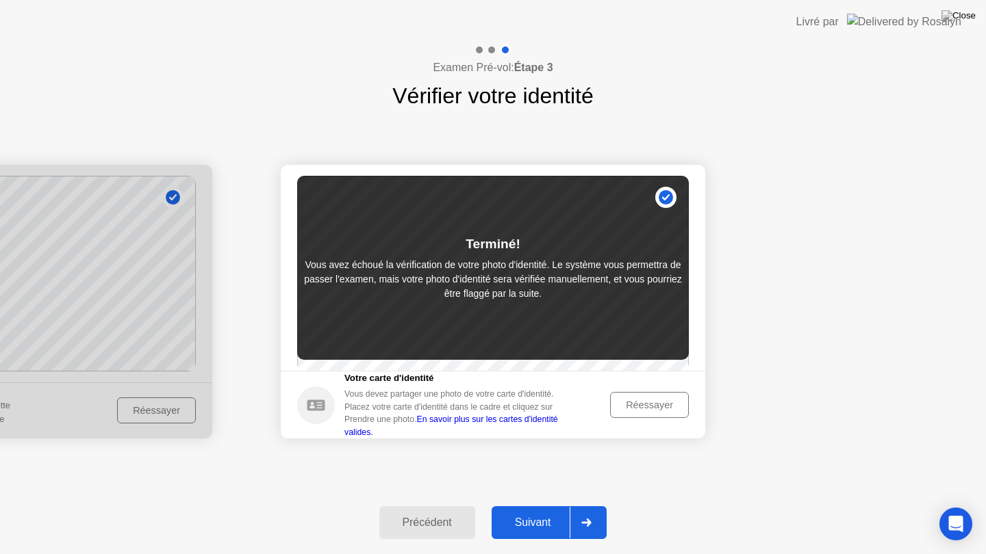
click at [545, 506] on div "Suivant" at bounding box center [533, 523] width 75 height 12
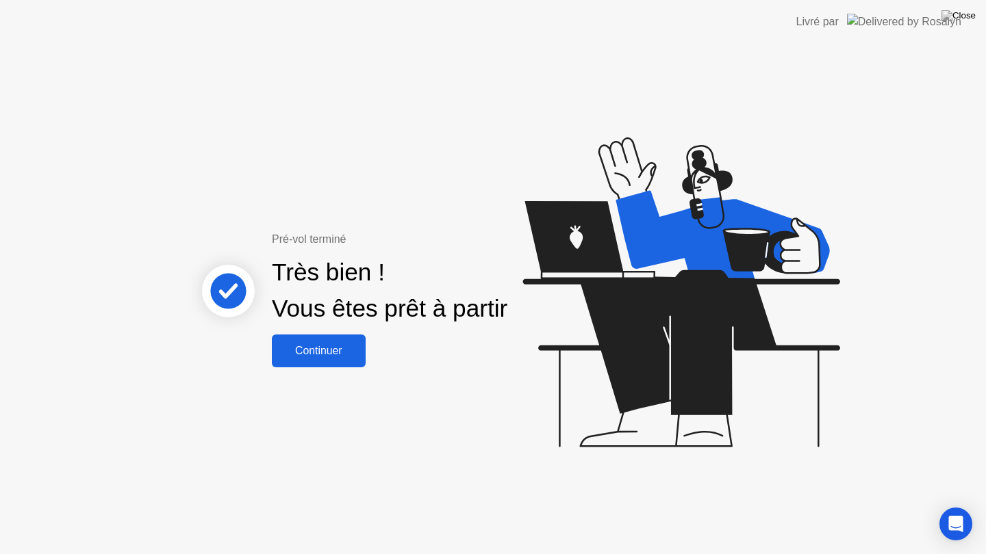
click at [329, 347] on div "Continuer" at bounding box center [319, 351] width 86 height 12
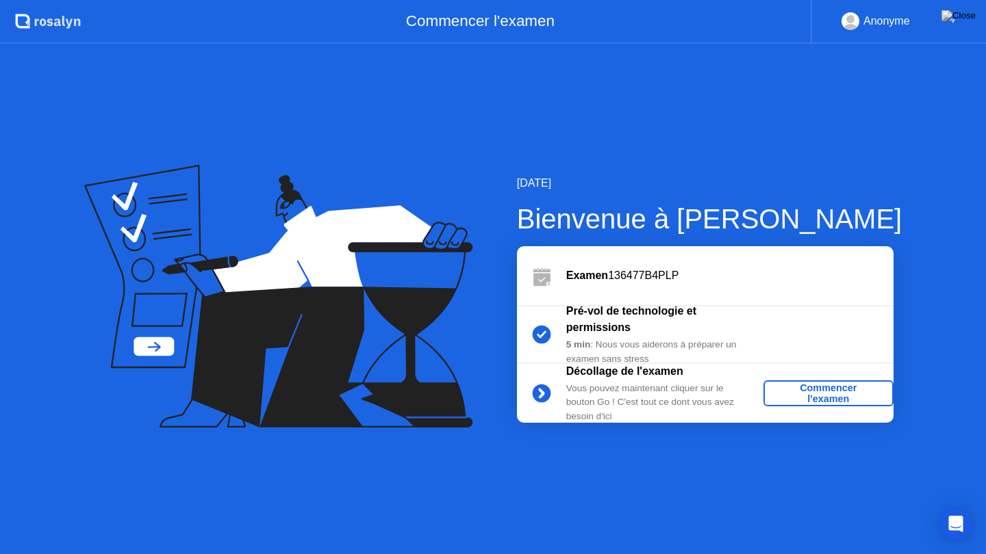
click at [811, 392] on div "Commencer l'examen" at bounding box center [828, 394] width 119 height 22
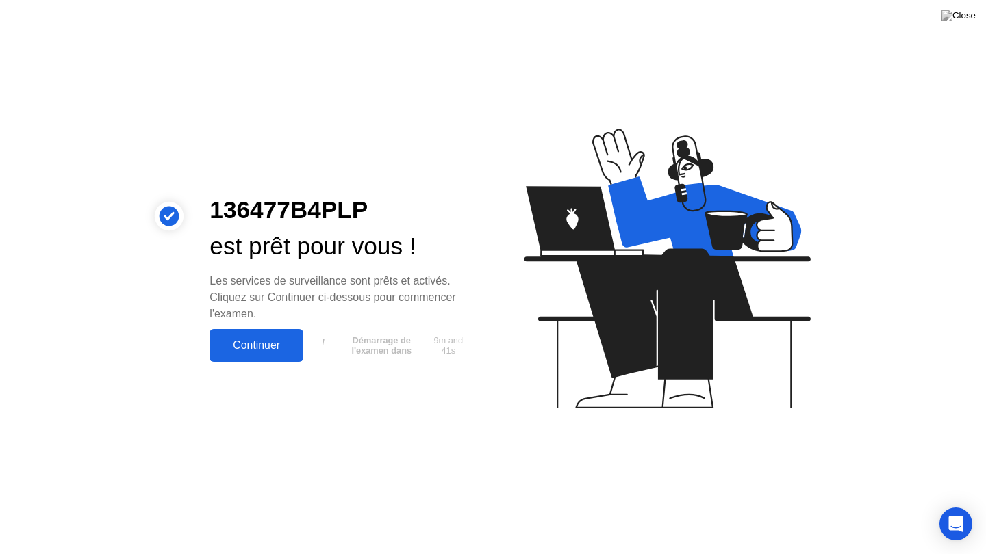
click at [287, 339] on div "Continuer" at bounding box center [257, 345] width 86 height 12
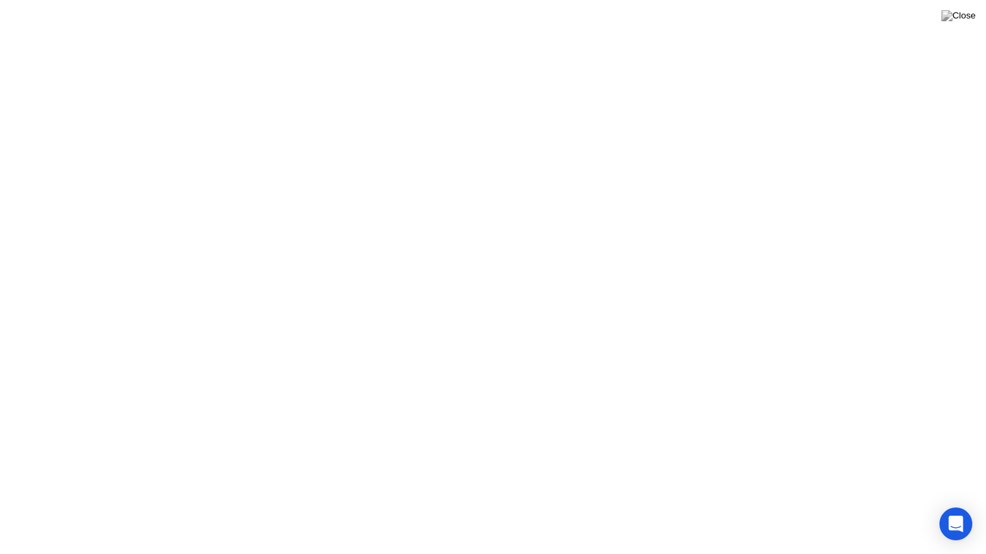
click div "Continuer"
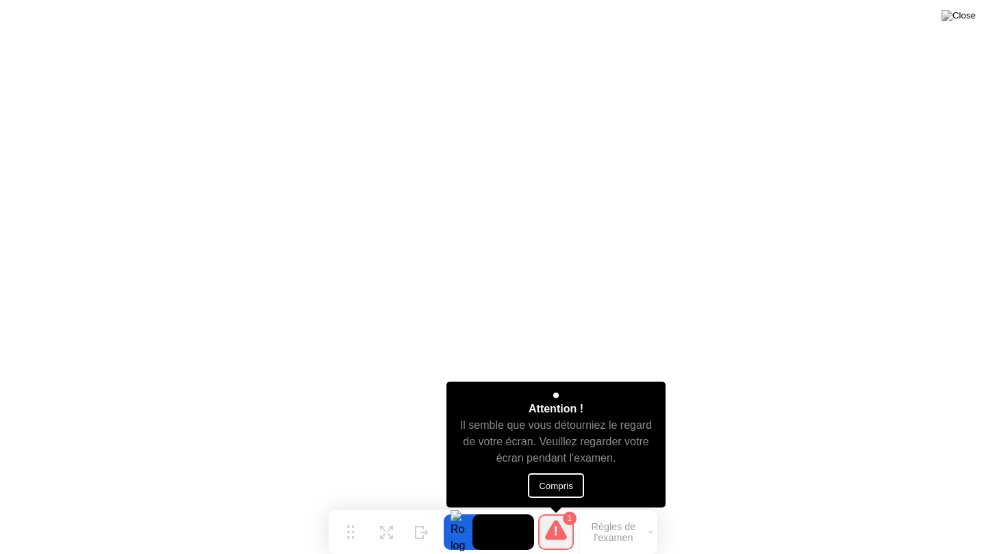
click at [554, 484] on button "Compris" at bounding box center [556, 486] width 56 height 25
